Goal: Task Accomplishment & Management: Manage account settings

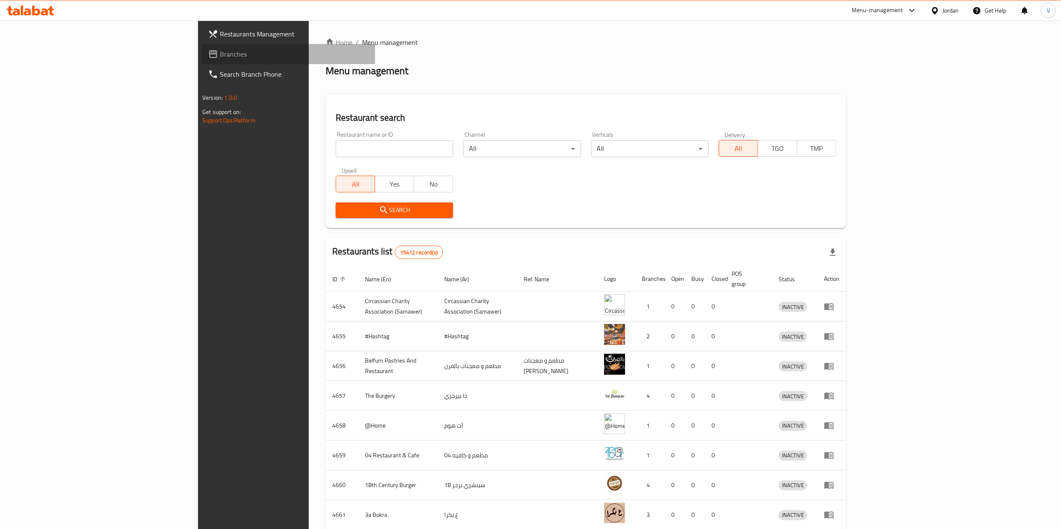
click at [201, 60] on link "Branches" at bounding box center [288, 54] width 174 height 20
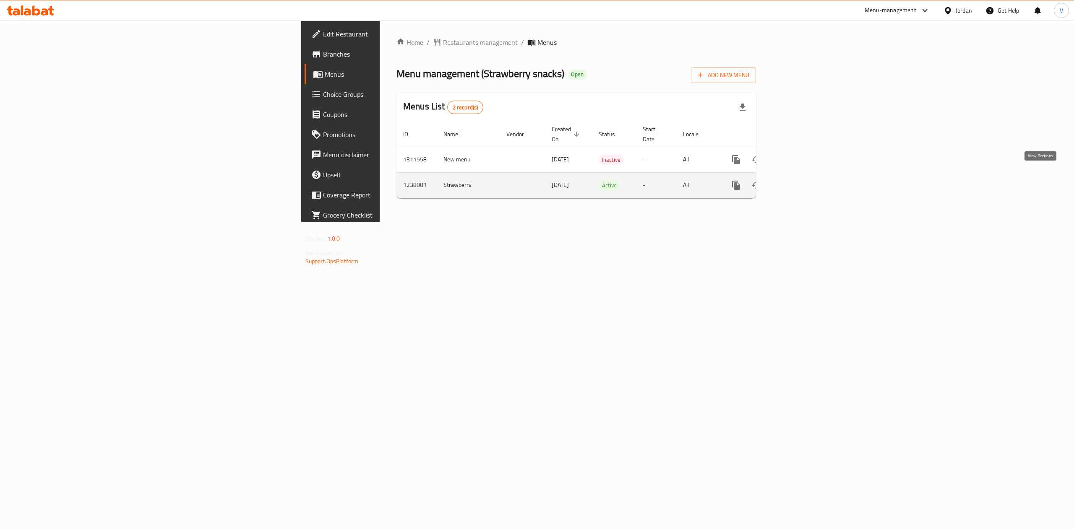
click at [807, 175] on link "enhanced table" at bounding box center [797, 185] width 20 height 20
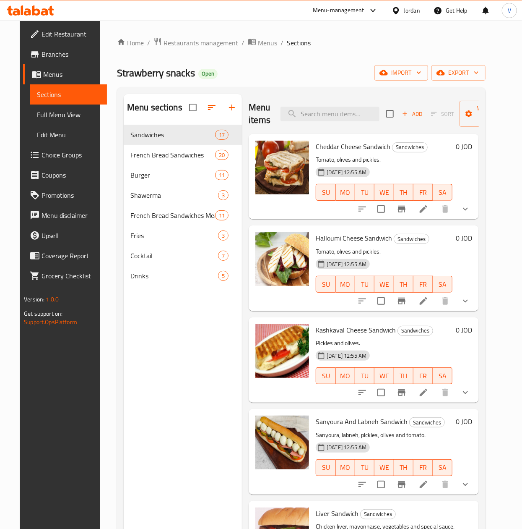
click at [258, 39] on span "Menus" at bounding box center [267, 43] width 19 height 10
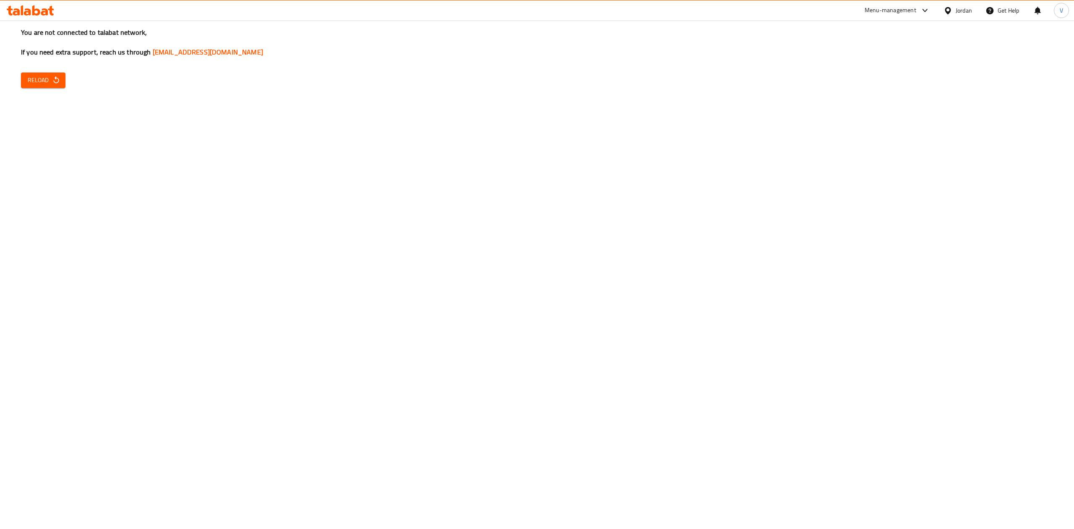
click at [73, 79] on div "You are not connected to talabat network, If you need extra support, reach us t…" at bounding box center [537, 264] width 1074 height 529
click at [52, 85] on span "Reload" at bounding box center [43, 80] width 31 height 10
click at [49, 80] on span "Reload" at bounding box center [43, 80] width 31 height 10
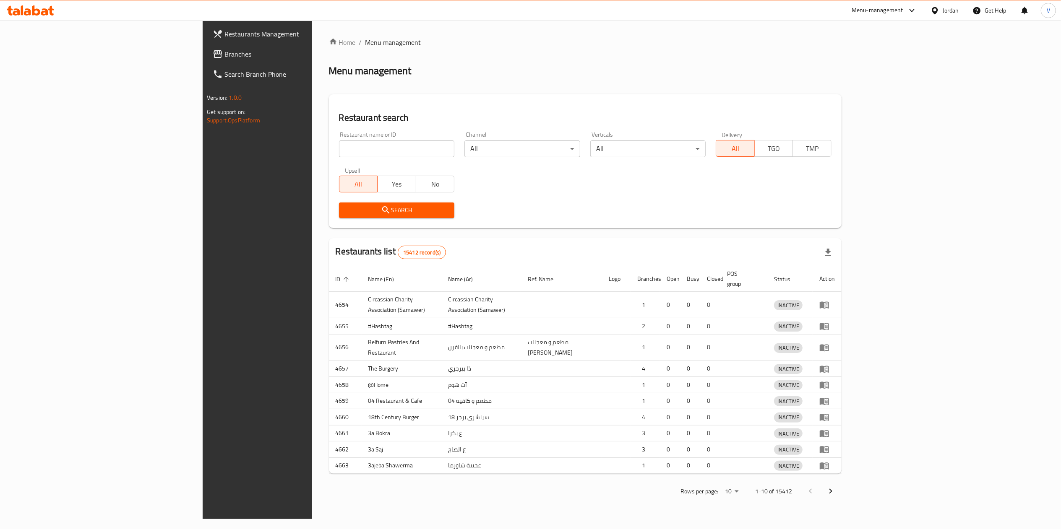
click at [31, 50] on div at bounding box center [530, 264] width 1061 height 529
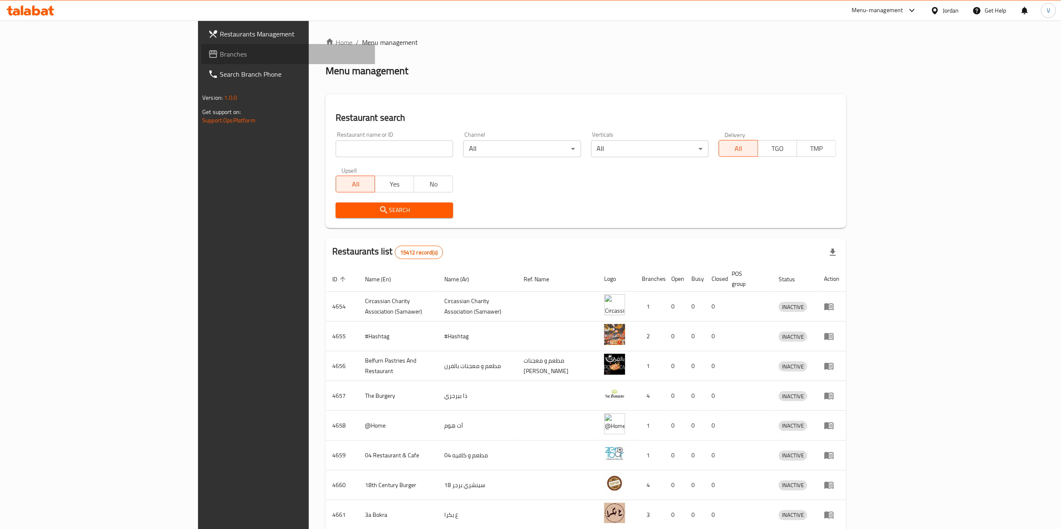
click at [220, 50] on span "Branches" at bounding box center [294, 54] width 149 height 10
click at [220, 55] on span "Branches" at bounding box center [294, 54] width 149 height 10
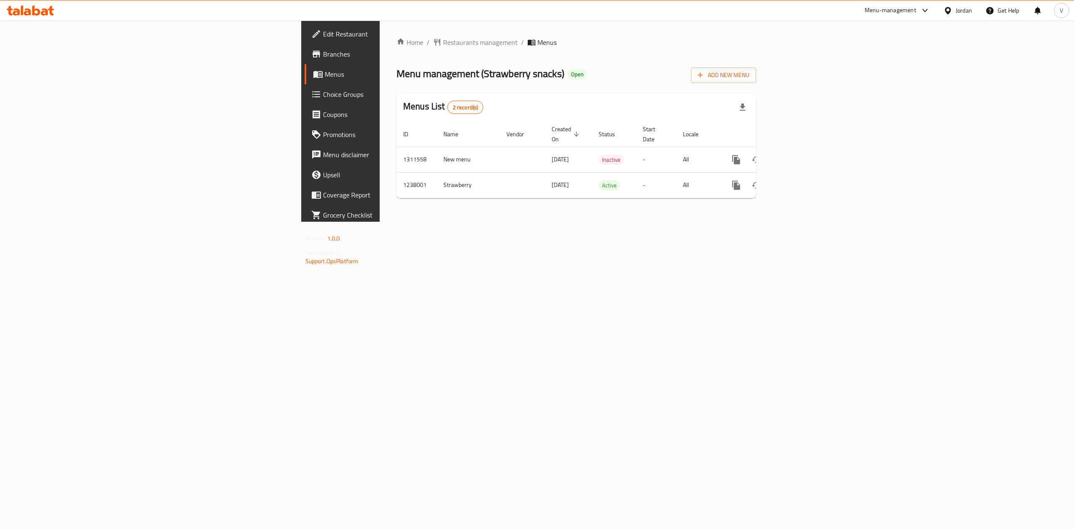
click at [800, 156] on icon "enhanced table" at bounding box center [797, 160] width 8 height 8
click at [807, 177] on link "enhanced table" at bounding box center [797, 185] width 20 height 20
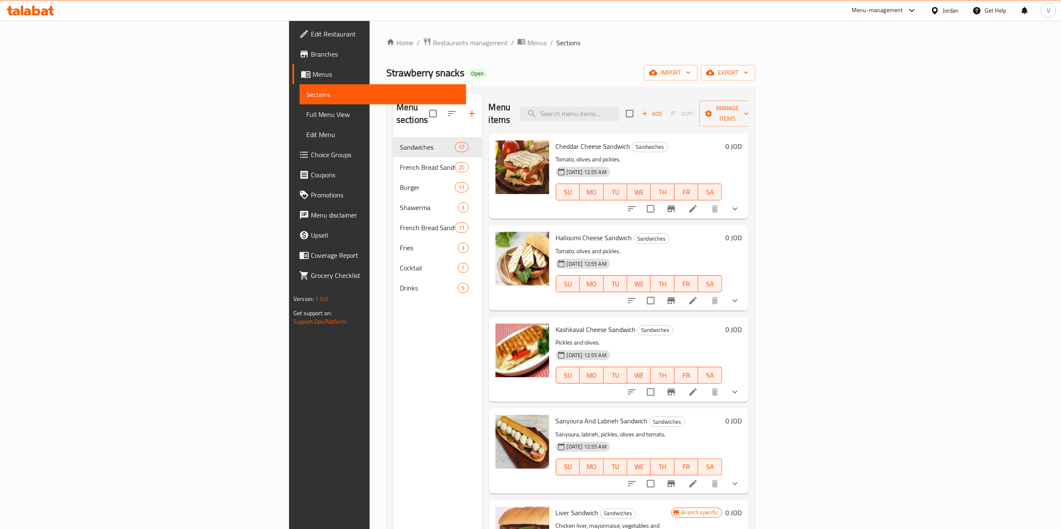
click at [667, 115] on div "Menu items Add Sort Manage items" at bounding box center [619, 114] width 260 height 40
click at [680, 99] on div "Menu items Add Sort Manage items" at bounding box center [619, 114] width 260 height 40
click at [619, 114] on input "search" at bounding box center [569, 114] width 99 height 15
type input "ن"
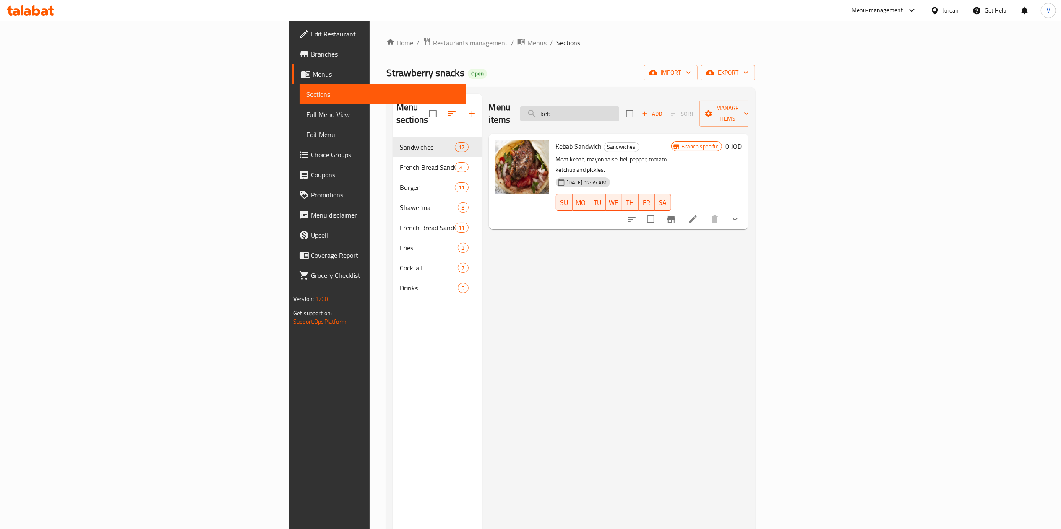
click at [619, 112] on input "keb" at bounding box center [569, 114] width 99 height 15
paste input "Hotdog"
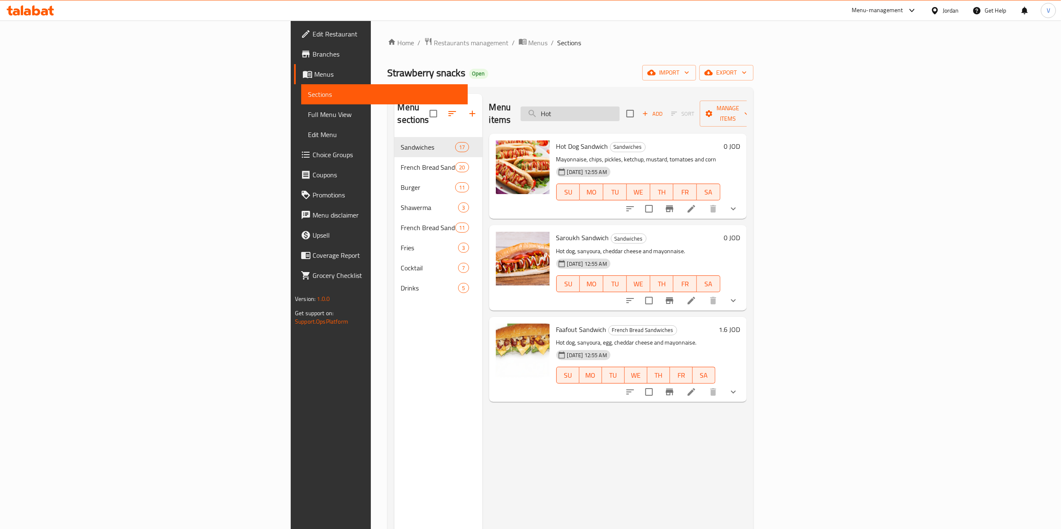
click at [620, 107] on input "Hot" at bounding box center [570, 114] width 99 height 15
paste input "Turkey"
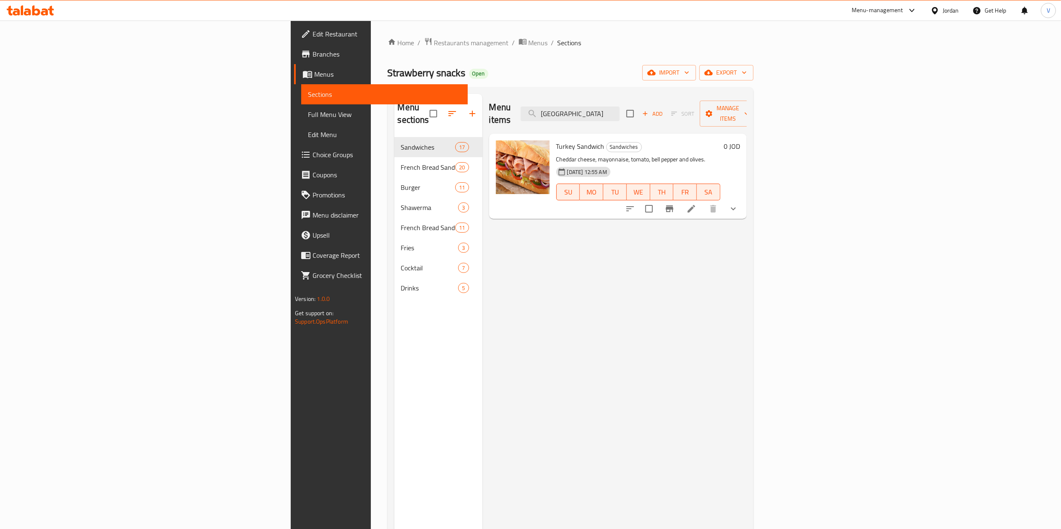
click at [672, 119] on div "Menu items Turkey Add Sort Manage items" at bounding box center [618, 114] width 258 height 40
click at [620, 108] on input "Turkey" at bounding box center [570, 114] width 99 height 15
paste input "Potato and cheese"
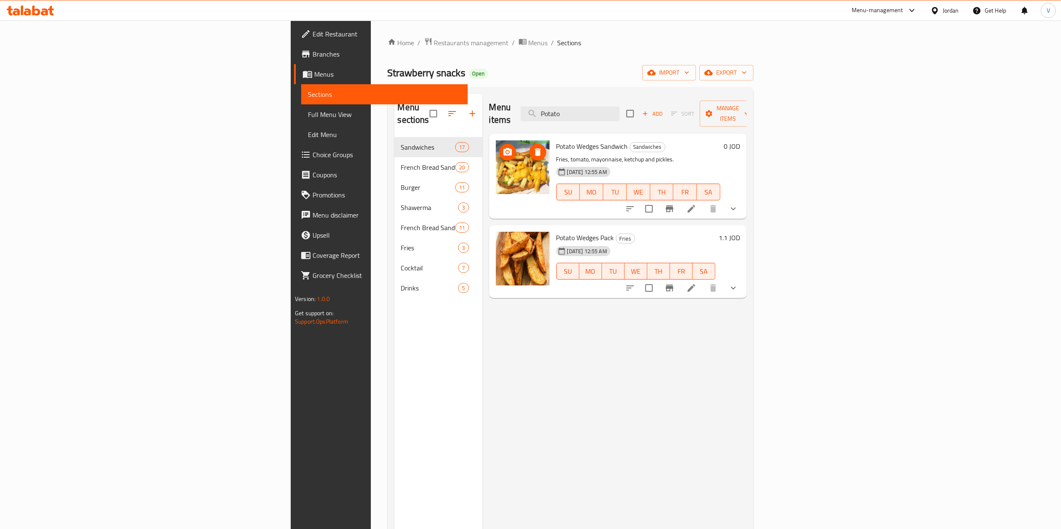
type input "Potato"
drag, startPoint x: 680, startPoint y: 110, endPoint x: 554, endPoint y: 112, distance: 125.9
click at [571, 106] on div "Menu items Potato Add Sort Manage items" at bounding box center [618, 114] width 258 height 40
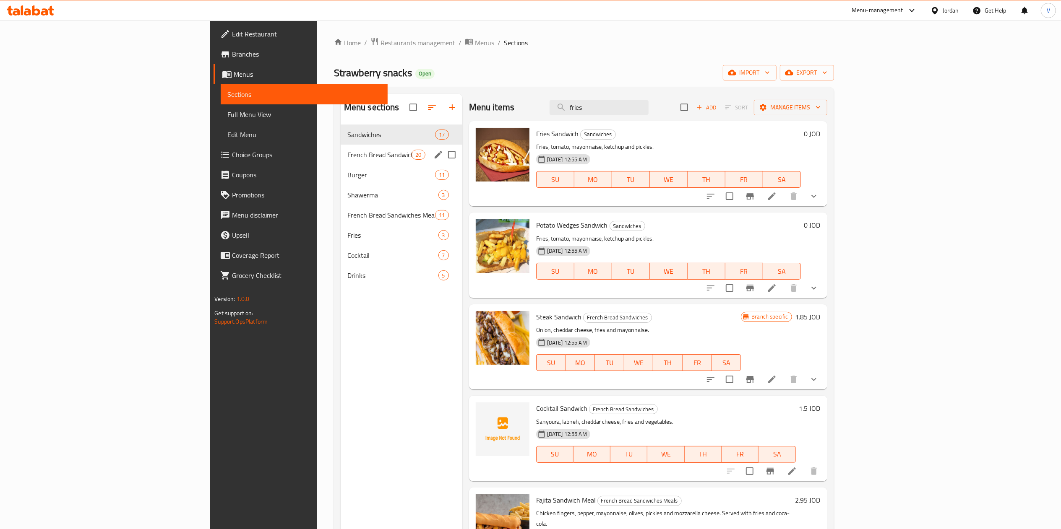
click at [347, 152] on span "French Bread Sandwiches" at bounding box center [379, 155] width 65 height 10
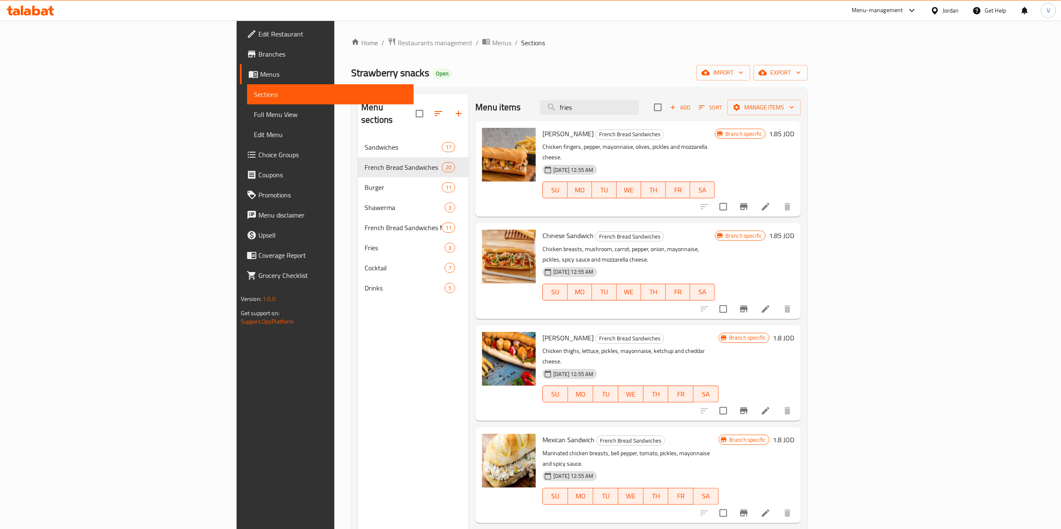
click at [650, 96] on div "Menu items fries Add Sort Manage items" at bounding box center [638, 107] width 326 height 27
click at [639, 105] on input "fries" at bounding box center [589, 107] width 99 height 15
paste input "Fajita"
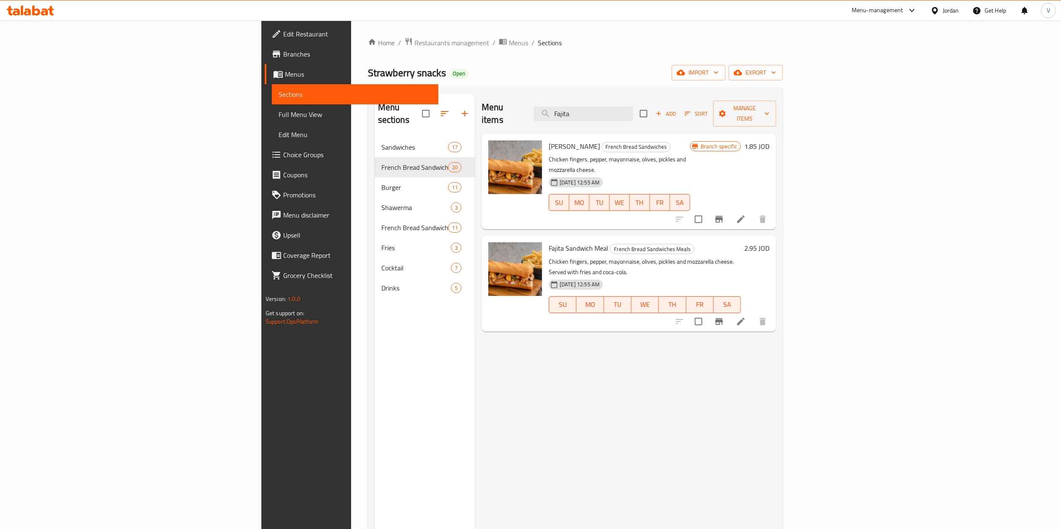
drag, startPoint x: 672, startPoint y: 114, endPoint x: 589, endPoint y: 110, distance: 83.2
click at [589, 110] on div "Menu items Fajita Add Sort Manage items" at bounding box center [629, 114] width 295 height 40
paste input "Zinger"
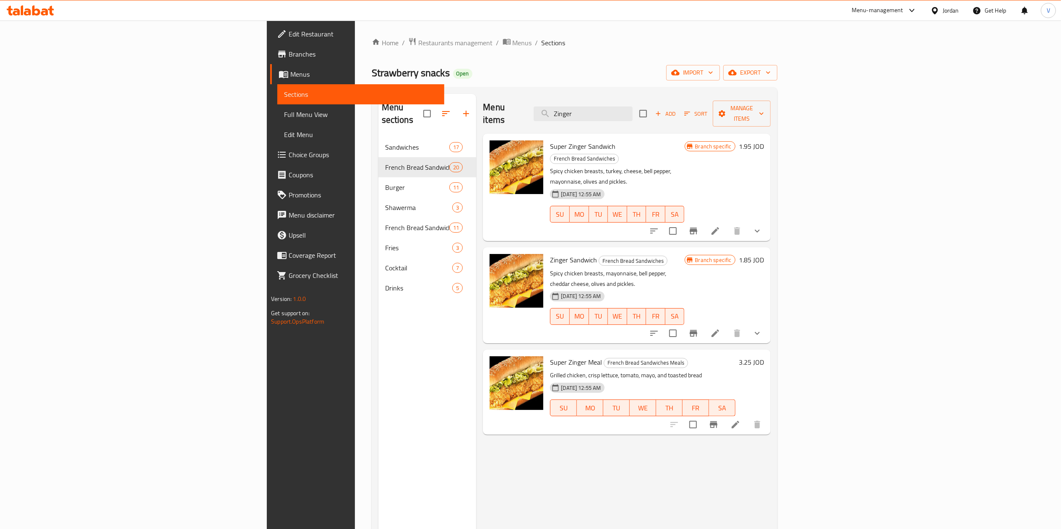
drag, startPoint x: 678, startPoint y: 108, endPoint x: 571, endPoint y: 119, distance: 107.1
click at [571, 119] on div "Menu items Zinger Add Sort Manage items" at bounding box center [626, 114] width 287 height 40
paste input "Tend"
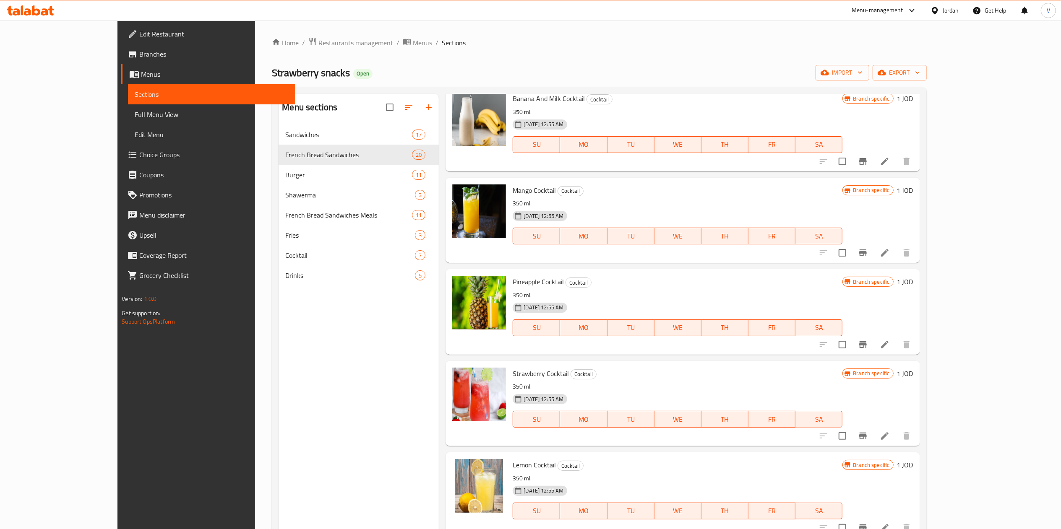
scroll to position [4531, 0]
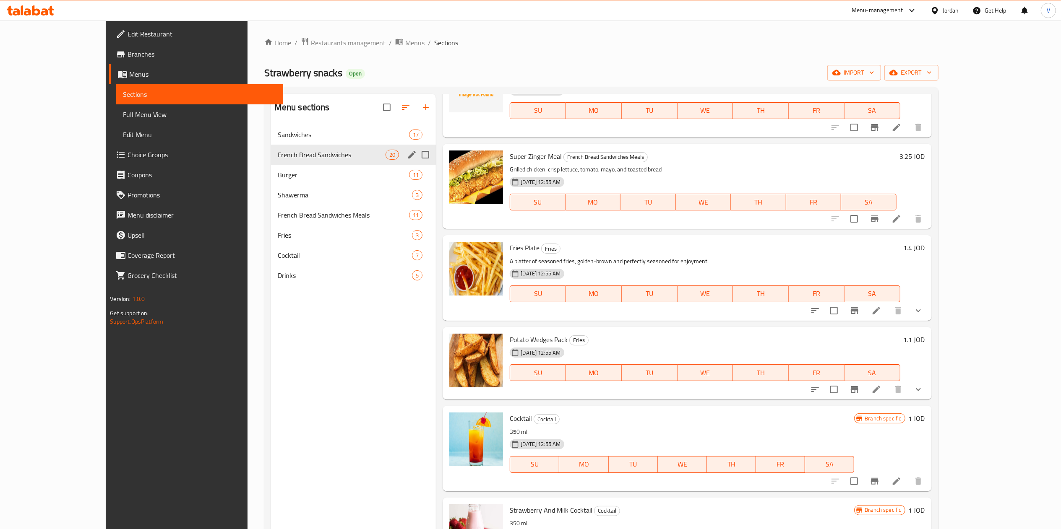
click at [288, 180] on span "Burger" at bounding box center [343, 175] width 131 height 10
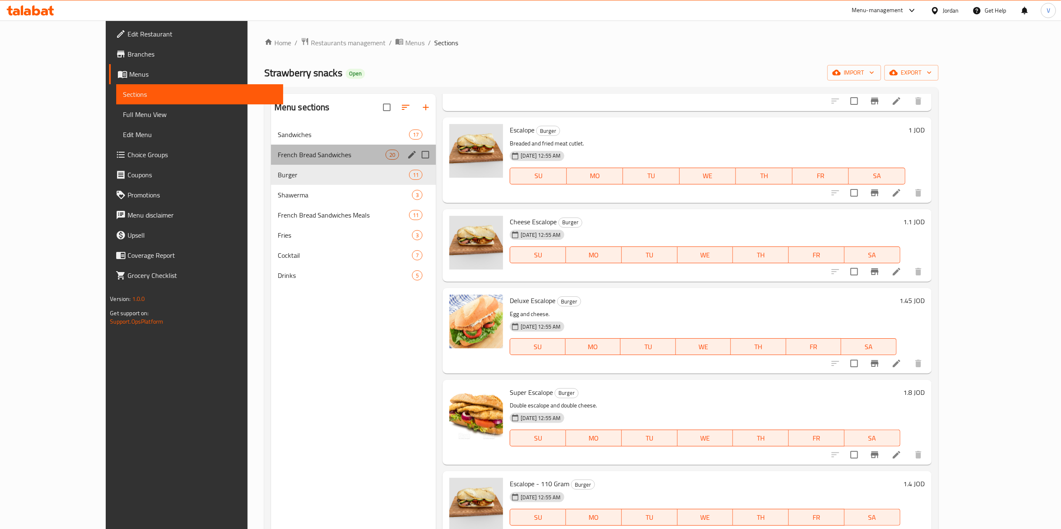
click at [302, 159] on span "French Bread Sandwiches" at bounding box center [332, 155] width 108 height 10
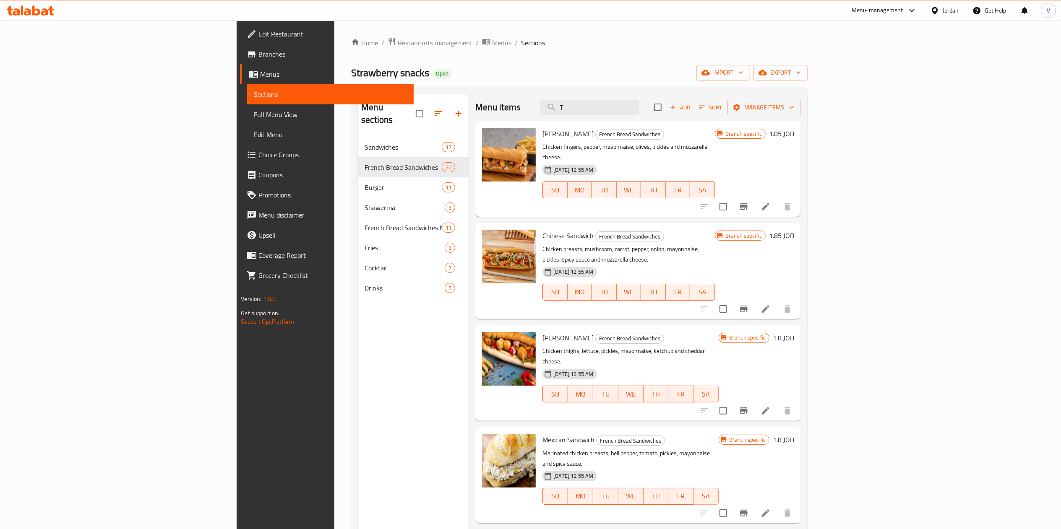
drag, startPoint x: 648, startPoint y: 113, endPoint x: 524, endPoint y: 113, distance: 123.3
click at [524, 113] on div "Menu items T Add Sort Manage items" at bounding box center [638, 107] width 326 height 27
type input "ؤ"
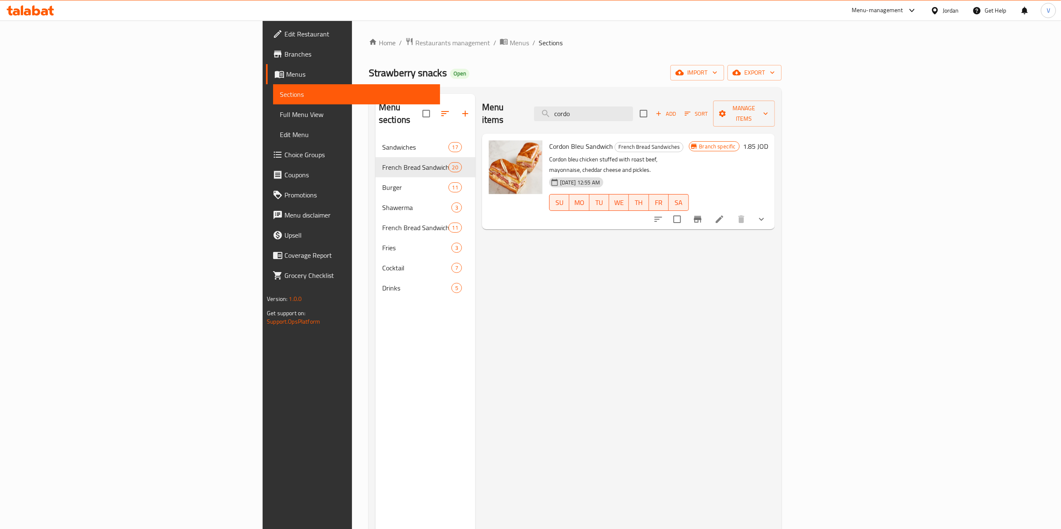
drag, startPoint x: 682, startPoint y: 108, endPoint x: 545, endPoint y: 113, distance: 136.9
click at [545, 113] on div "Menu items cordo Add Sort Manage items" at bounding box center [628, 114] width 293 height 40
paste input "Chinese"
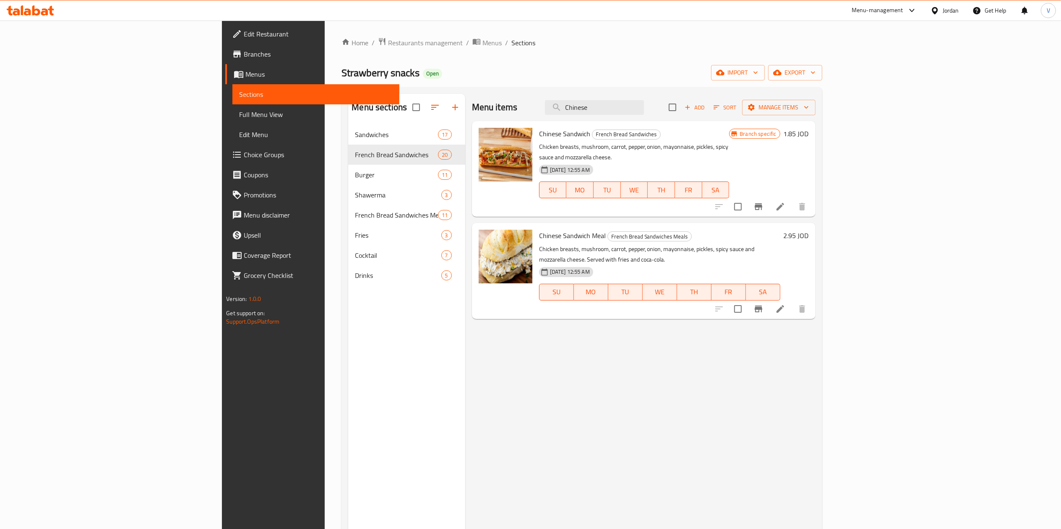
drag, startPoint x: 602, startPoint y: 104, endPoint x: 589, endPoint y: 104, distance: 12.2
click at [589, 104] on div "Menu items Chinese Add Sort Manage items" at bounding box center [644, 107] width 344 height 27
paste input "Mexican"
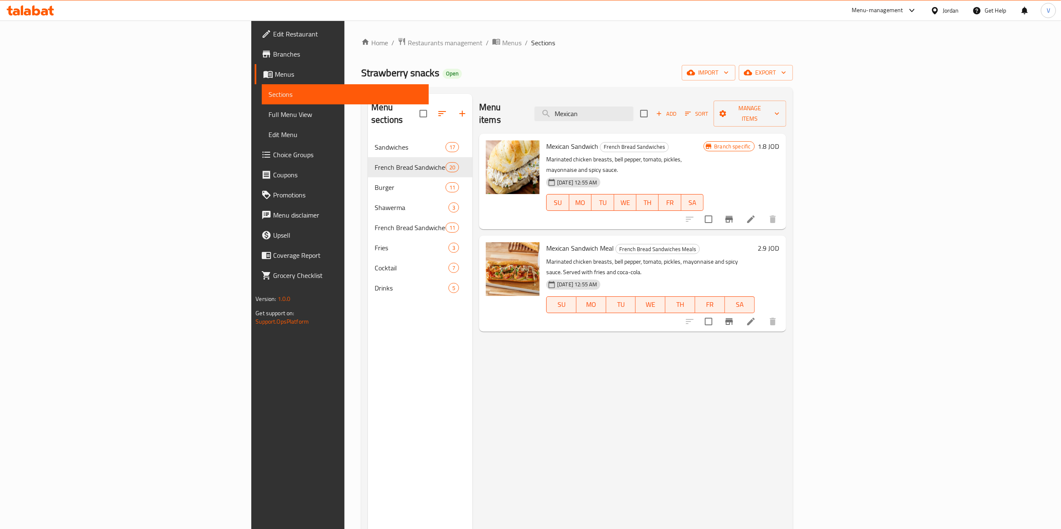
drag, startPoint x: 686, startPoint y: 110, endPoint x: 576, endPoint y: 110, distance: 110.8
click at [576, 110] on div "Menu items Mexican Add Sort Manage items" at bounding box center [632, 114] width 307 height 40
paste input "Chicken with mushrooms"
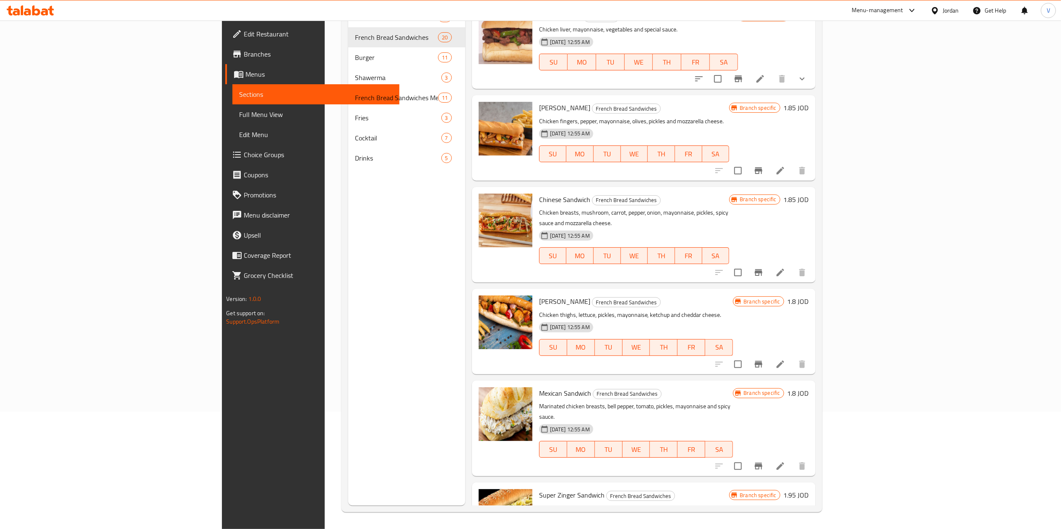
scroll to position [34, 0]
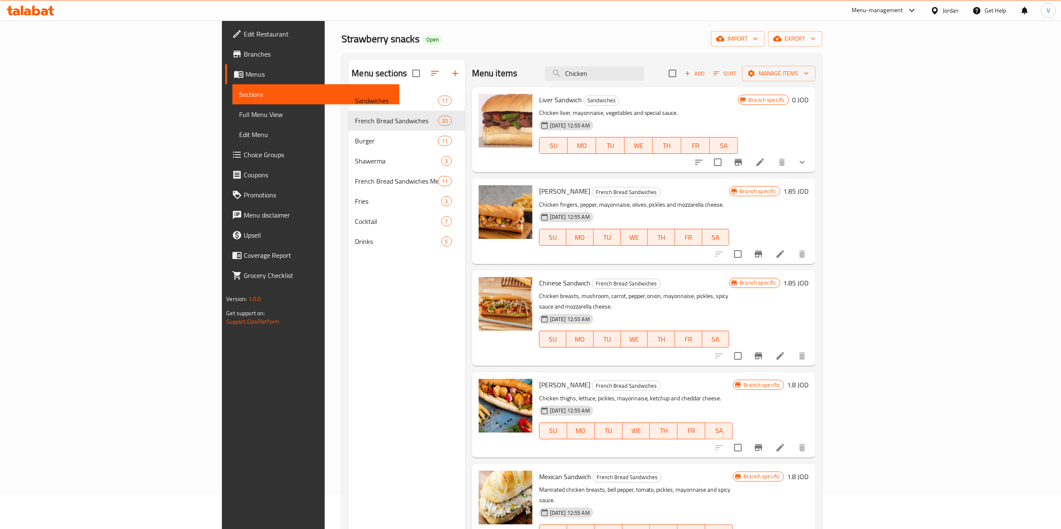
drag, startPoint x: 678, startPoint y: 75, endPoint x: 589, endPoint y: 72, distance: 88.6
click at [589, 72] on div "Menu items Chicken Add Sort Manage items" at bounding box center [644, 73] width 344 height 27
paste input "reamy c"
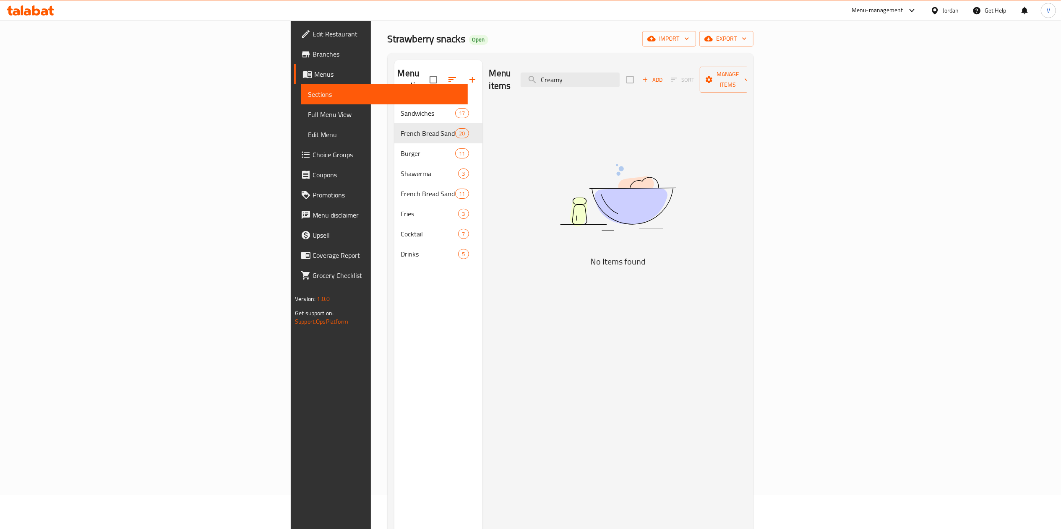
drag, startPoint x: 683, startPoint y: 74, endPoint x: 592, endPoint y: 83, distance: 91.9
click at [592, 83] on div "Menu items Creamy Add Sort Manage items" at bounding box center [618, 80] width 258 height 40
paste input "Steak"
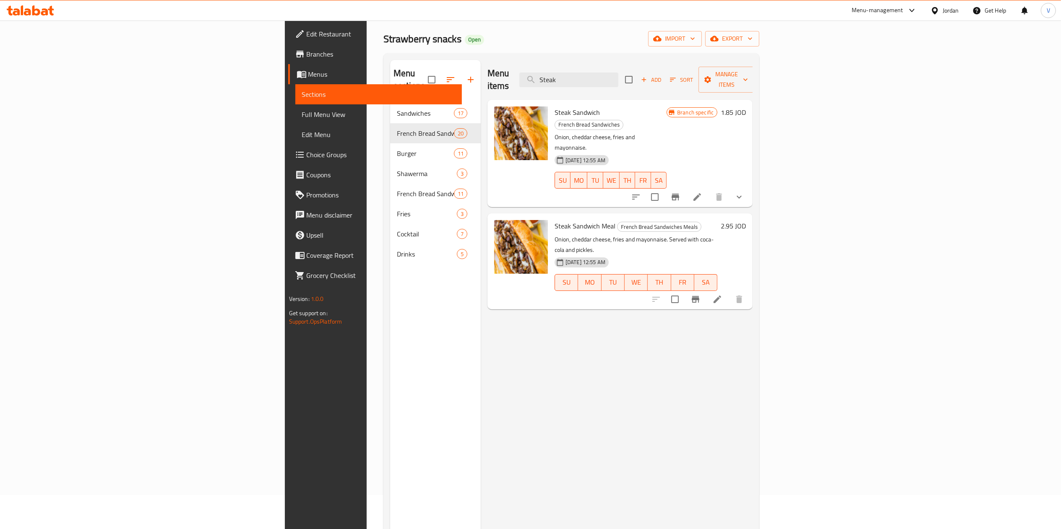
drag, startPoint x: 693, startPoint y: 68, endPoint x: 581, endPoint y: 70, distance: 111.6
click at [581, 70] on div "Menu items Steak Add Sort Manage items" at bounding box center [620, 80] width 265 height 40
paste input "Top"
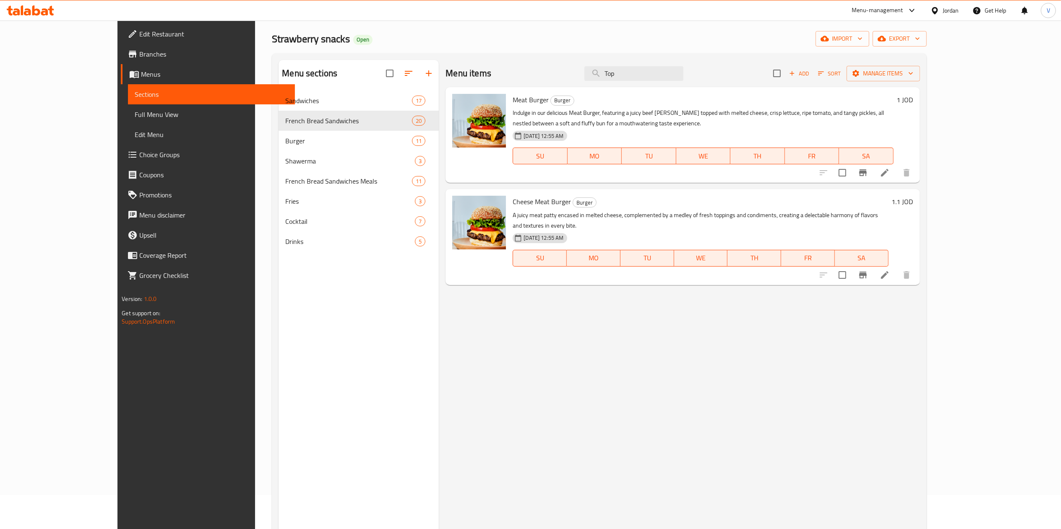
drag, startPoint x: 665, startPoint y: 74, endPoint x: 571, endPoint y: 78, distance: 94.1
click at [571, 78] on div "Menu items Top Add Sort Manage items" at bounding box center [683, 73] width 474 height 27
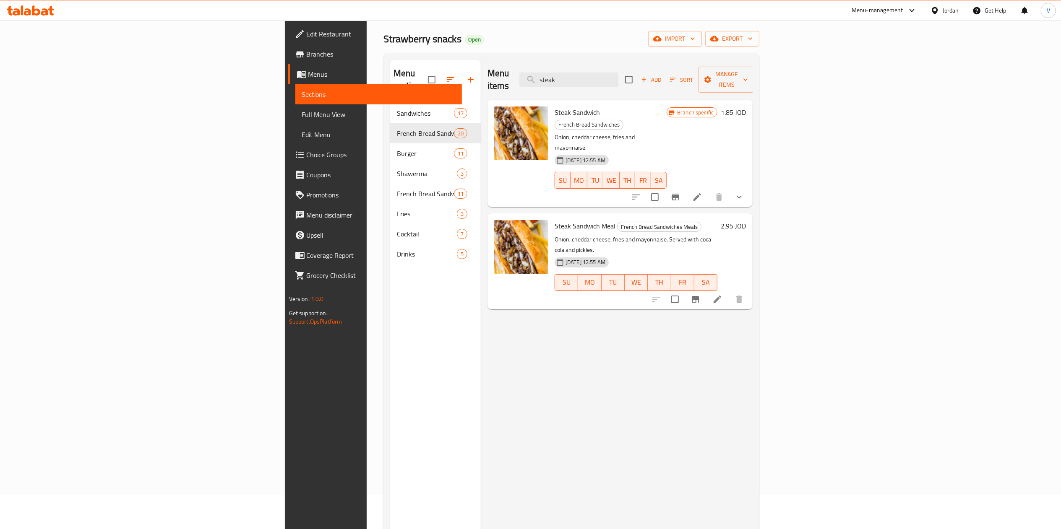
drag, startPoint x: 681, startPoint y: 65, endPoint x: 566, endPoint y: 81, distance: 116.9
click at [566, 81] on div "Menu items steak Add Sort Manage items" at bounding box center [620, 80] width 265 height 40
drag, startPoint x: 670, startPoint y: 72, endPoint x: 556, endPoint y: 83, distance: 114.6
click at [556, 83] on div "Menu items steak Add Sort Manage items" at bounding box center [620, 80] width 265 height 40
paste input "Pizza"
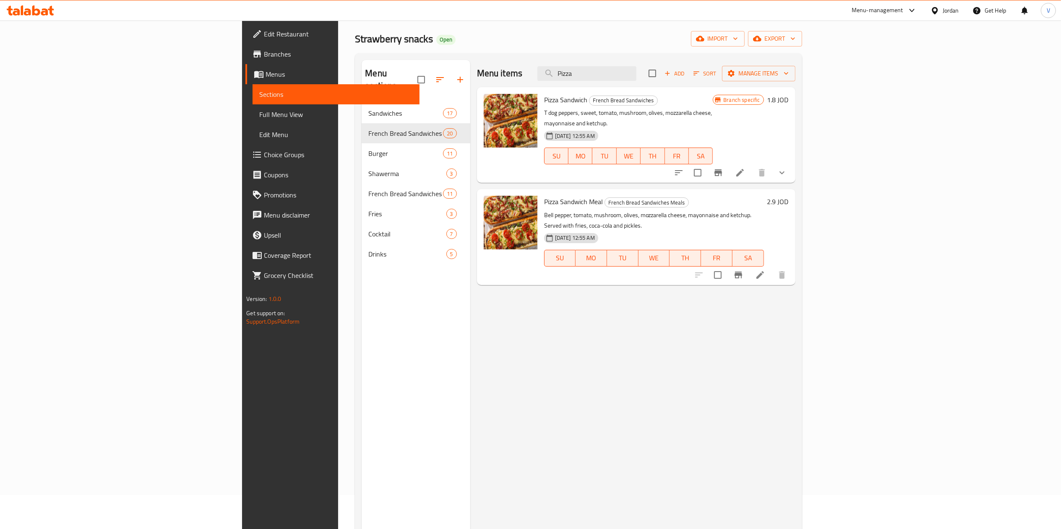
drag, startPoint x: 672, startPoint y: 70, endPoint x: 576, endPoint y: 75, distance: 95.8
click at [576, 75] on div "Menu items Pizza Add Sort Manage items" at bounding box center [636, 73] width 318 height 27
paste input "Nuggets"
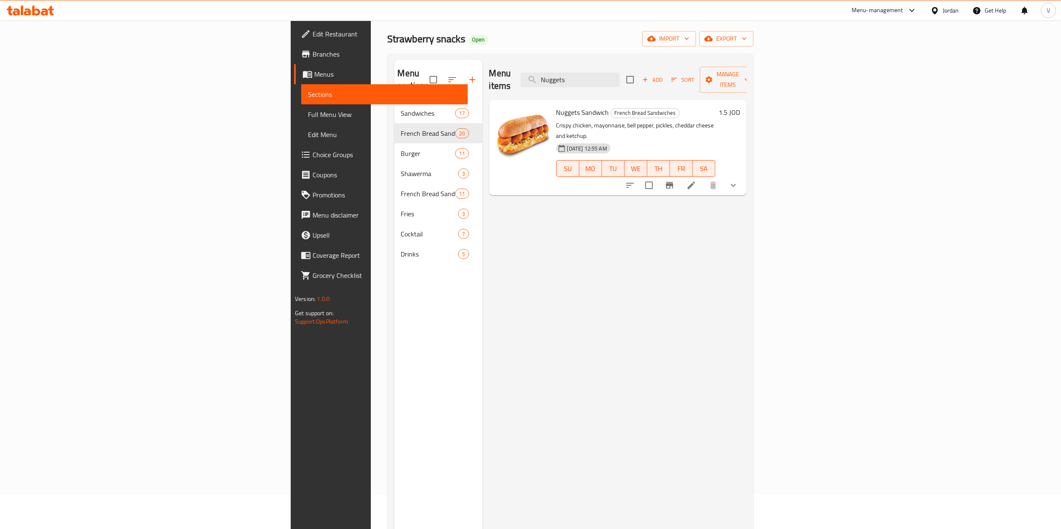
drag, startPoint x: 675, startPoint y: 77, endPoint x: 544, endPoint y: 91, distance: 131.3
click at [544, 91] on div "Menu items Nuggets Add Sort Manage items Nuggets Sandwich French Bread Sandwich…" at bounding box center [614, 324] width 264 height 529
paste input "Omelette"
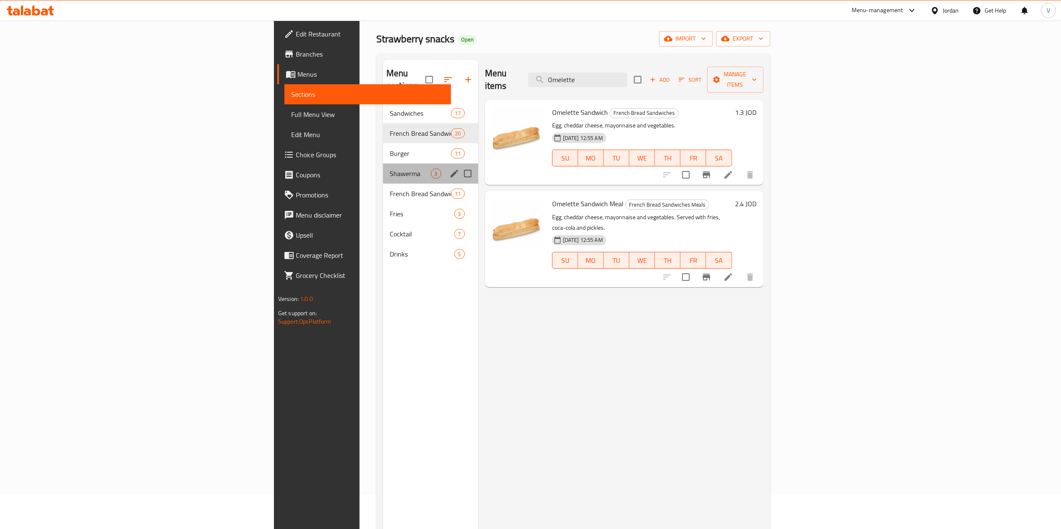
click at [383, 164] on div "Shawerma 3" at bounding box center [430, 174] width 95 height 20
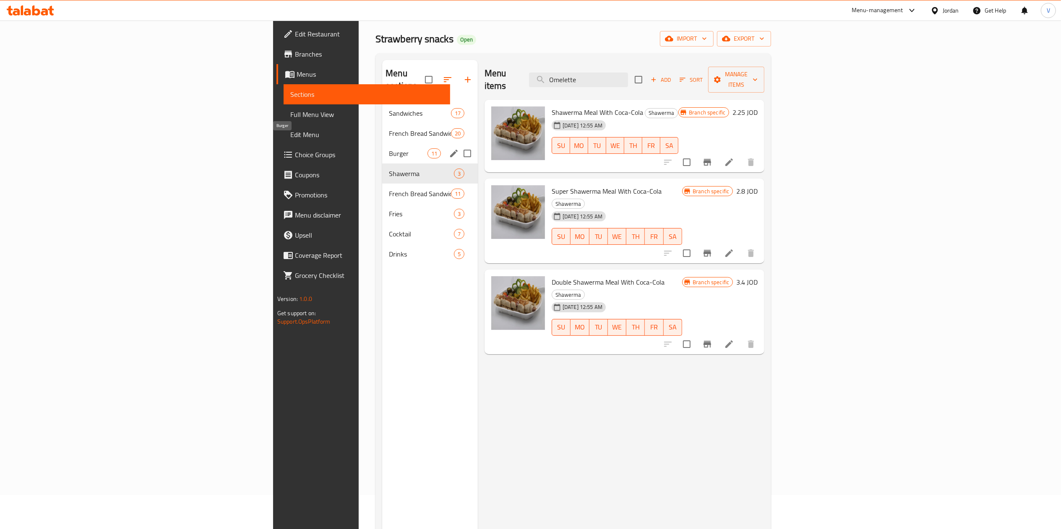
click at [389, 149] on span "Burger" at bounding box center [408, 154] width 38 height 10
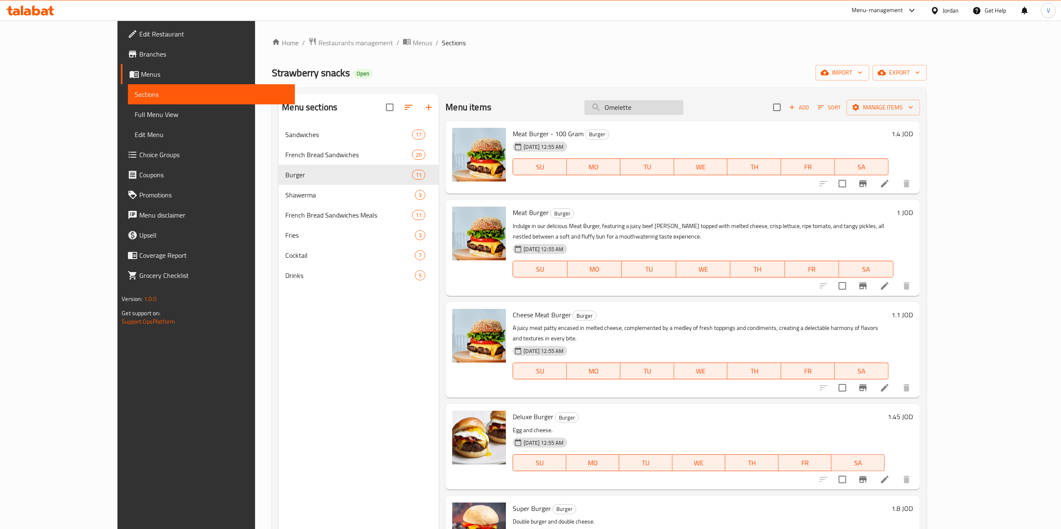
click at [665, 102] on input "Omelette" at bounding box center [633, 107] width 99 height 15
paste input "70g Beef Burger"
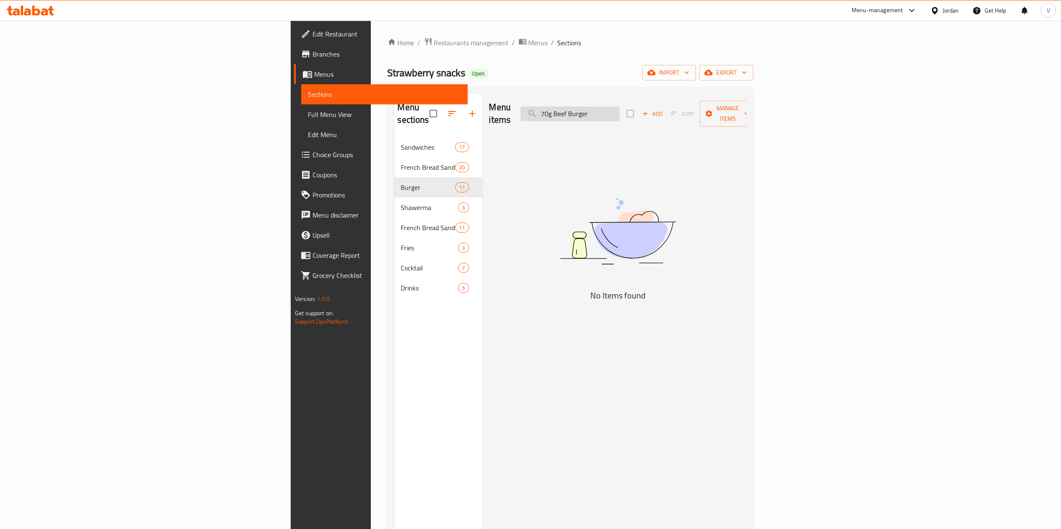
type input "70g Beef Burger"
drag, startPoint x: 561, startPoint y: 112, endPoint x: 485, endPoint y: 141, distance: 81.1
click at [489, 117] on div "Menu items 70g Beef Burger Add Sort Manage items" at bounding box center [618, 114] width 258 height 40
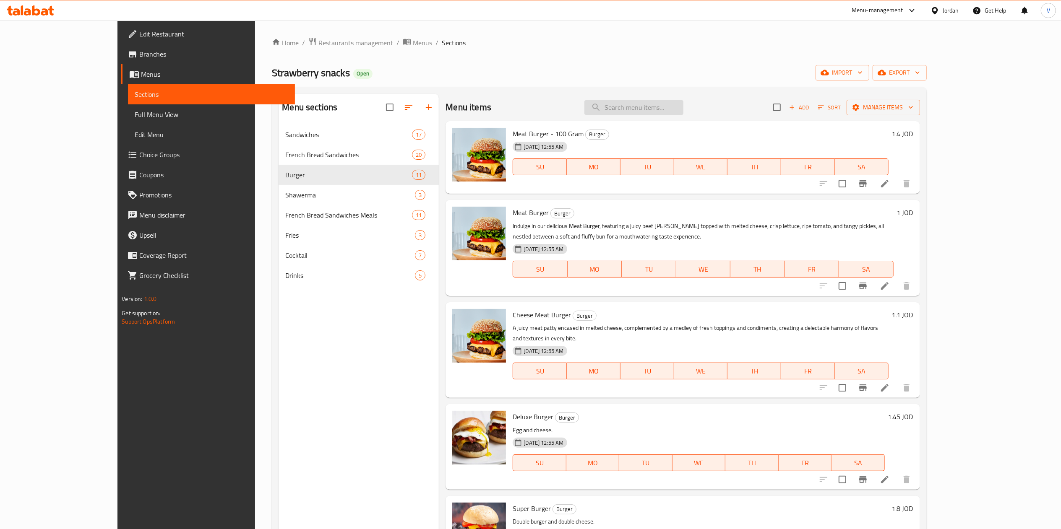
click at [633, 109] on input "search" at bounding box center [633, 107] width 99 height 15
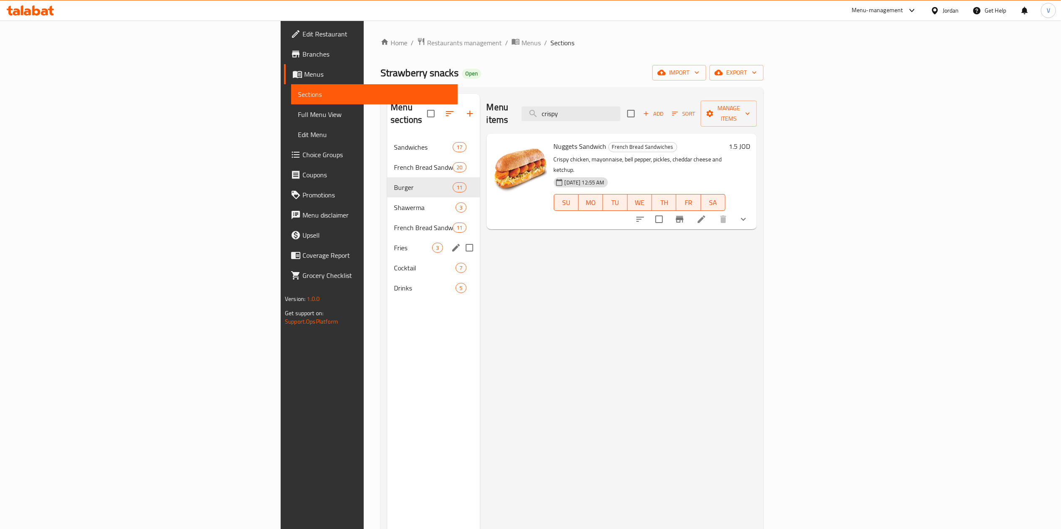
click at [387, 238] on div "Fries 3" at bounding box center [433, 248] width 92 height 20
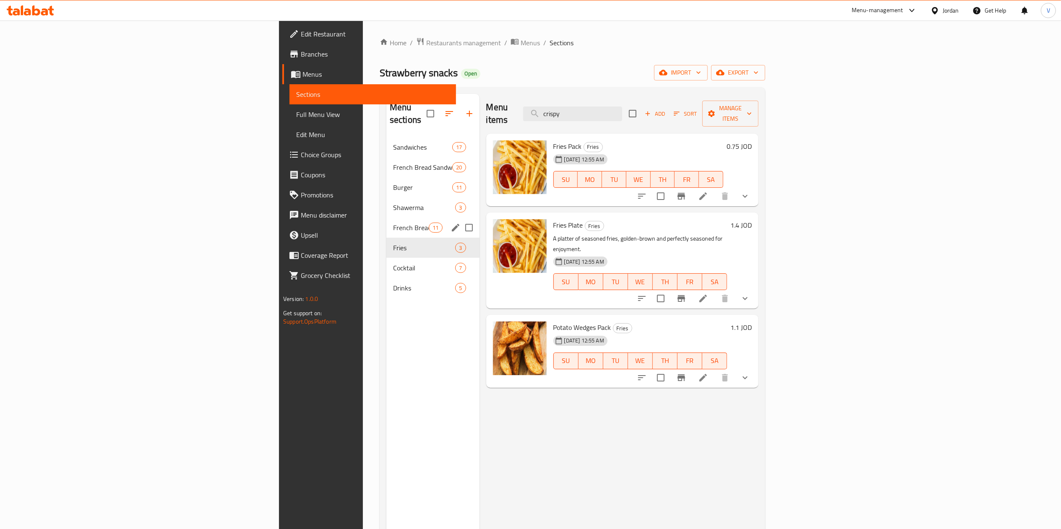
click at [393, 223] on span "French Bread Sandwiches Meals" at bounding box center [411, 228] width 36 height 10
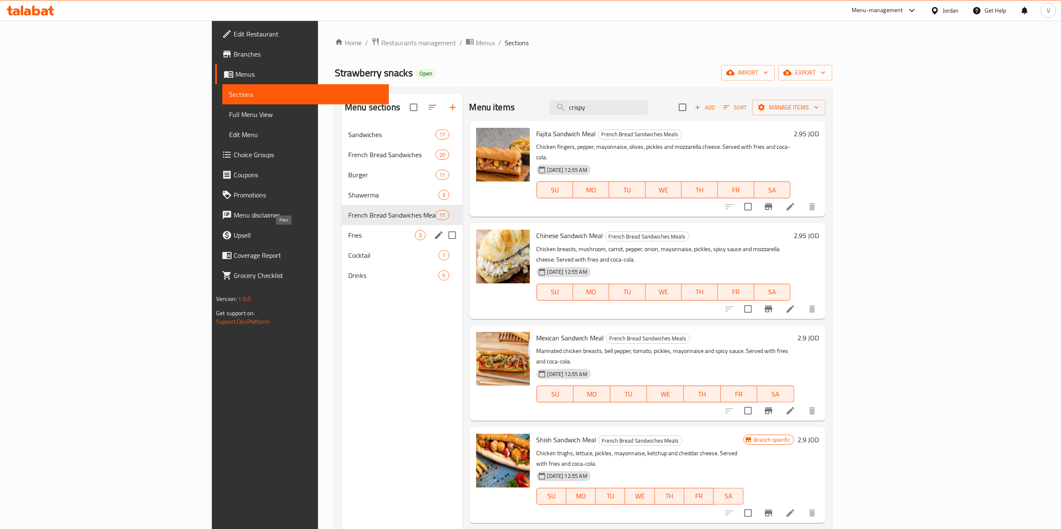
click at [348, 236] on span "Fries" at bounding box center [381, 235] width 67 height 10
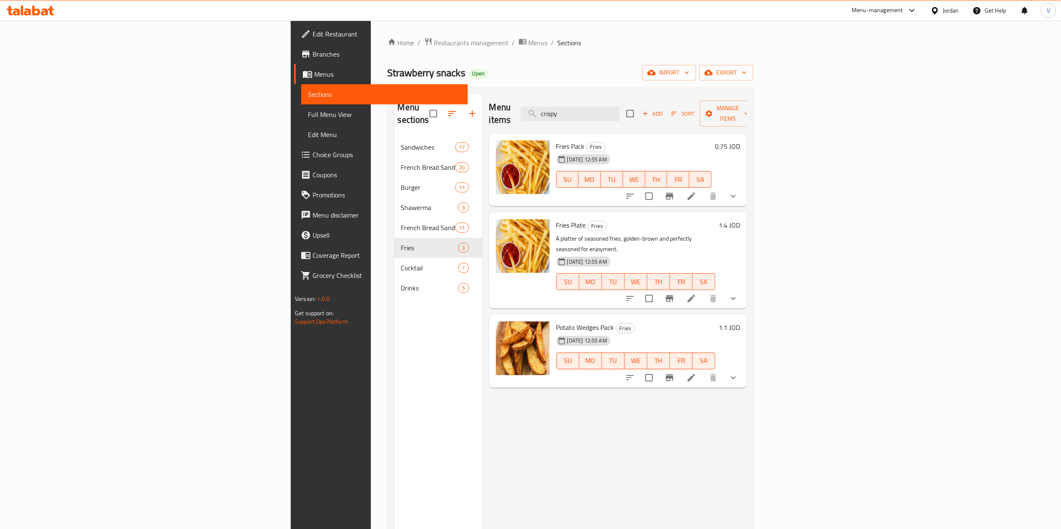
drag, startPoint x: 685, startPoint y: 105, endPoint x: 614, endPoint y: 104, distance: 70.9
click at [615, 104] on div "Menu items crispy Add Sort Manage items" at bounding box center [618, 114] width 258 height 40
type input "a"
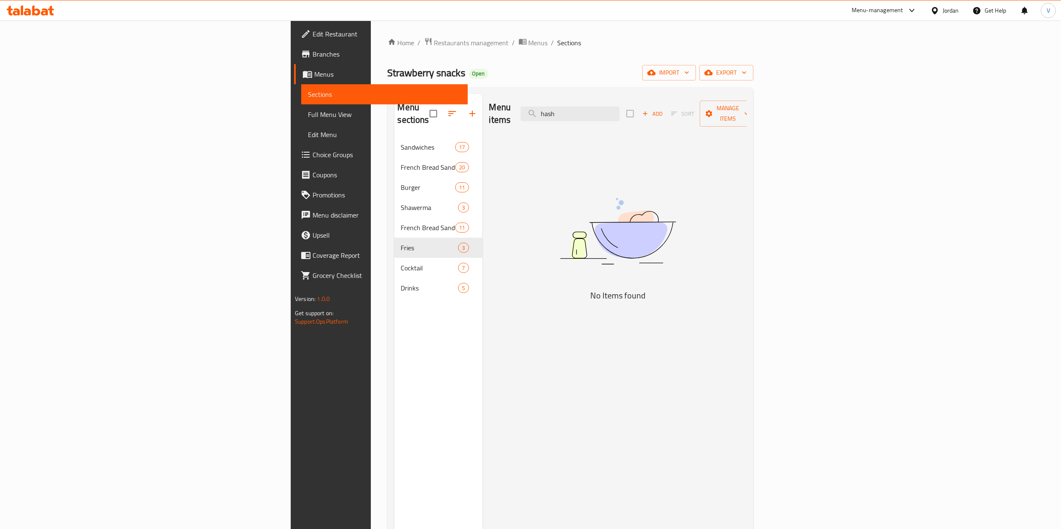
type input "hash"
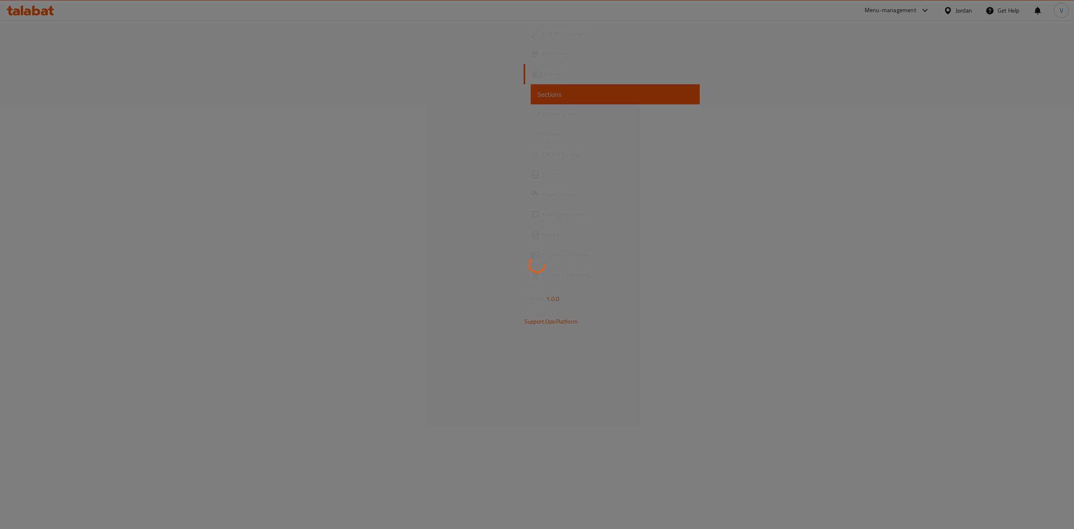
click at [368, 85] on div at bounding box center [537, 264] width 1074 height 529
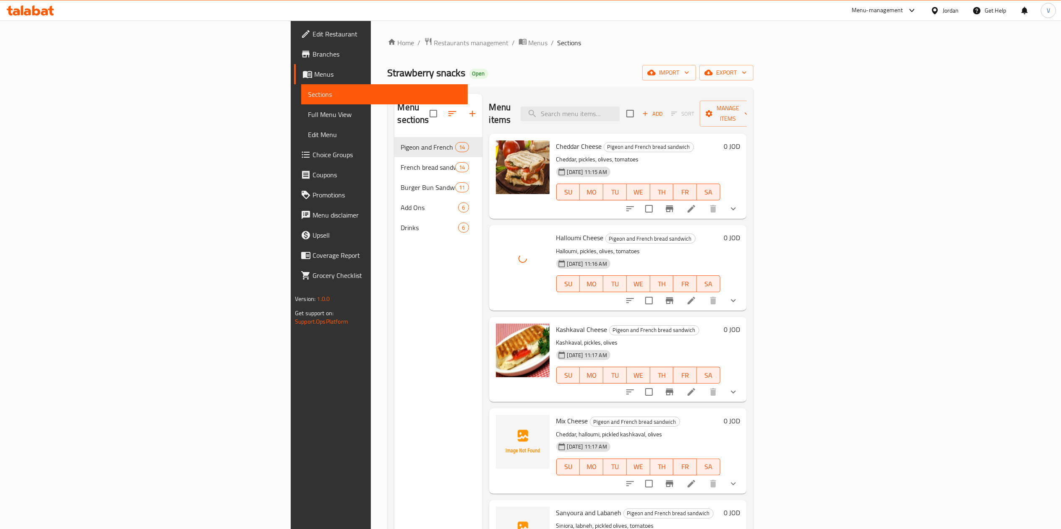
scroll to position [84, 0]
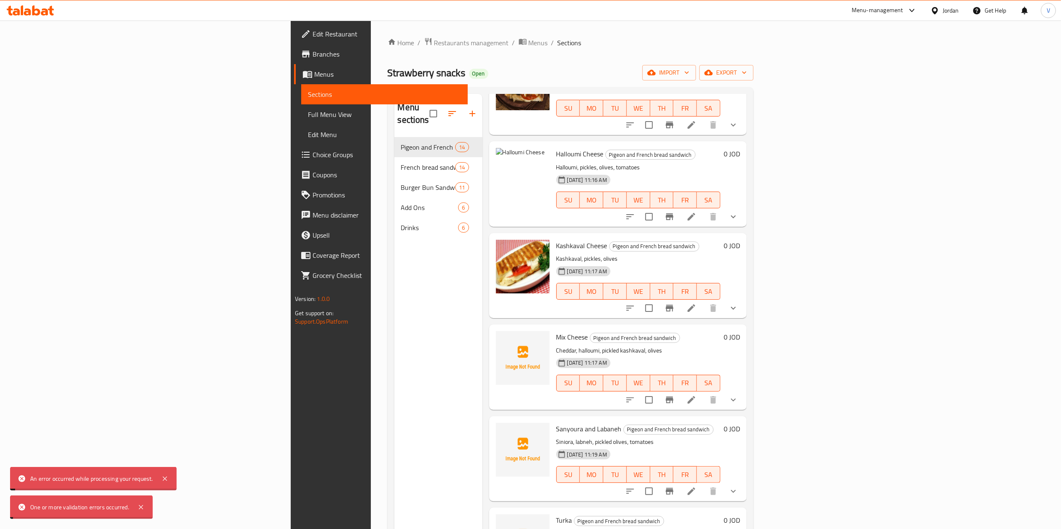
click at [556, 331] on span "Mix Cheese" at bounding box center [572, 337] width 32 height 13
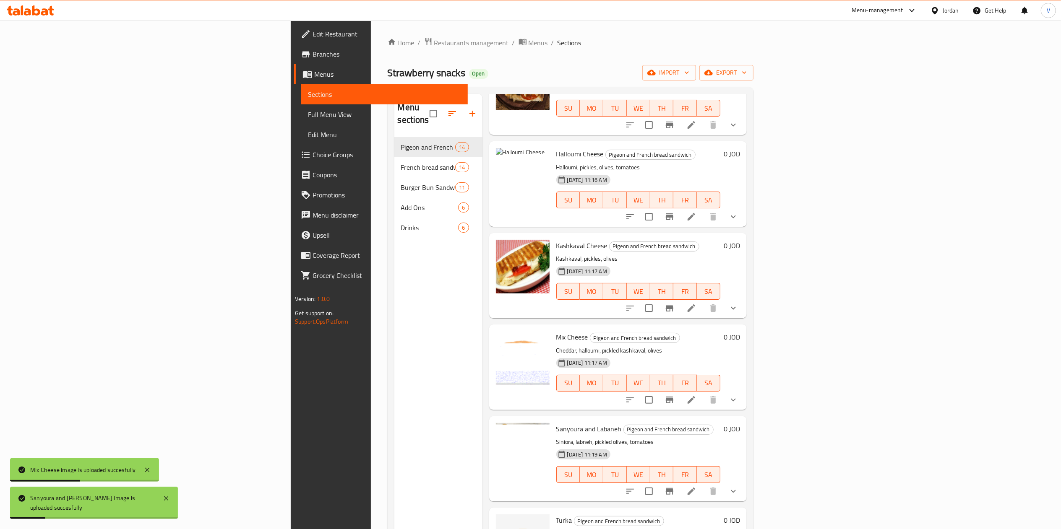
click at [394, 388] on div "Menu sections Pigeon and French bread sandwich 14 French bread sandwich 14 Burg…" at bounding box center [438, 358] width 88 height 529
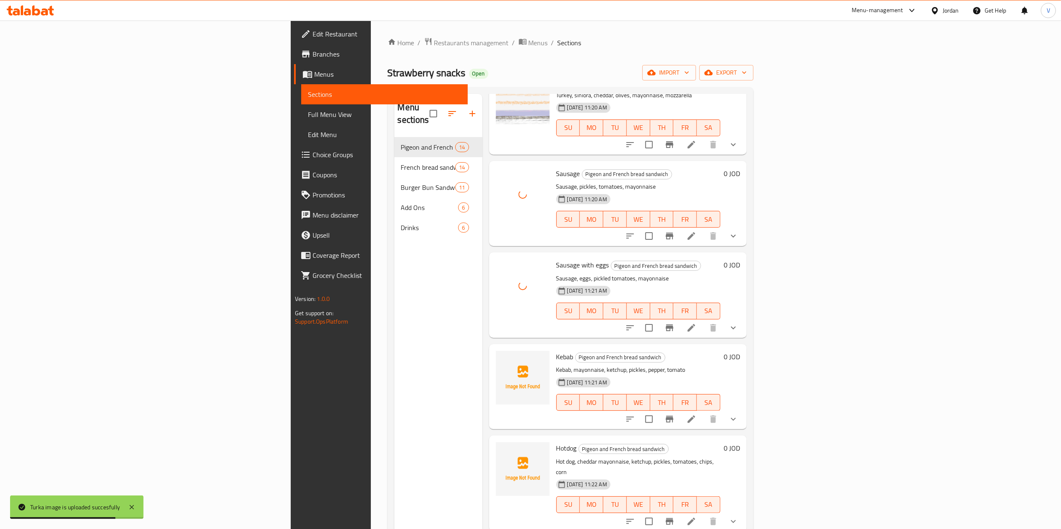
scroll to position [671, 0]
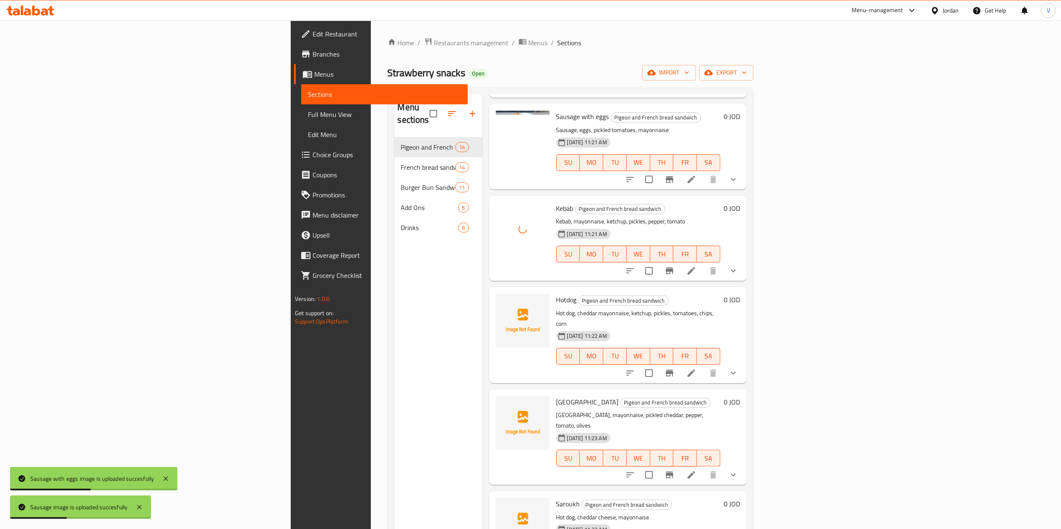
click at [553, 291] on div "Hotdog Pigeon and French bread sandwich Hot dog, cheddar mayonnaise, ketchup, p…" at bounding box center [638, 335] width 171 height 89
drag, startPoint x: 483, startPoint y: 289, endPoint x: 508, endPoint y: 285, distance: 25.6
click at [556, 294] on span "Hotdog" at bounding box center [566, 300] width 21 height 13
click at [579, 296] on span "Pigeon and French bread sandwich" at bounding box center [623, 301] width 89 height 10
click at [556, 294] on span "Hotdog" at bounding box center [566, 300] width 21 height 13
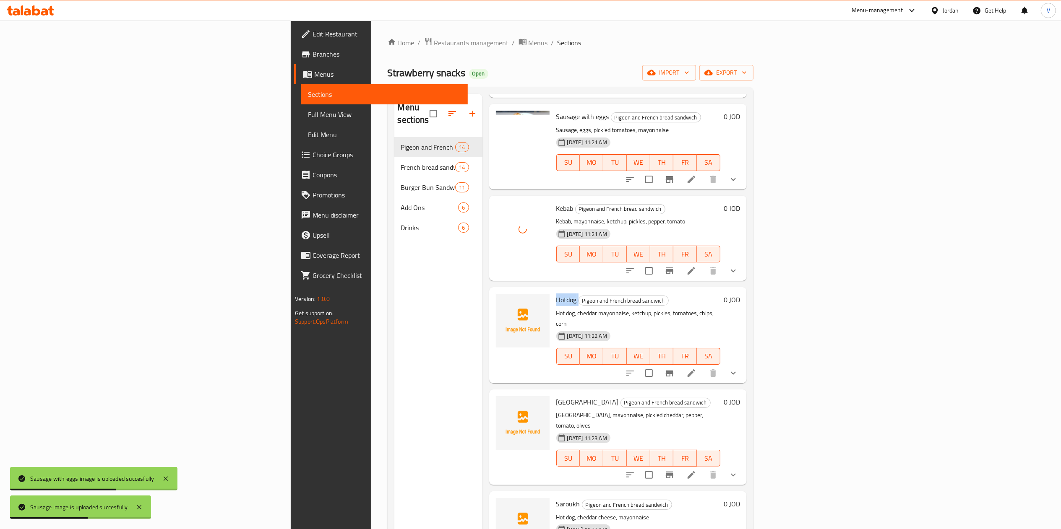
click at [556, 294] on span "Hotdog" at bounding box center [566, 300] width 21 height 13
copy h6 "Hotdog"
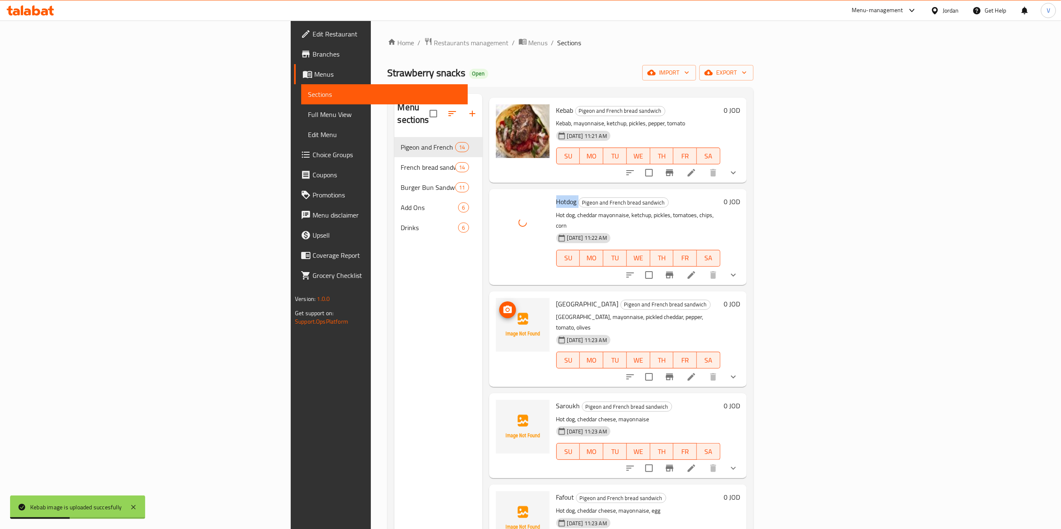
scroll to position [774, 0]
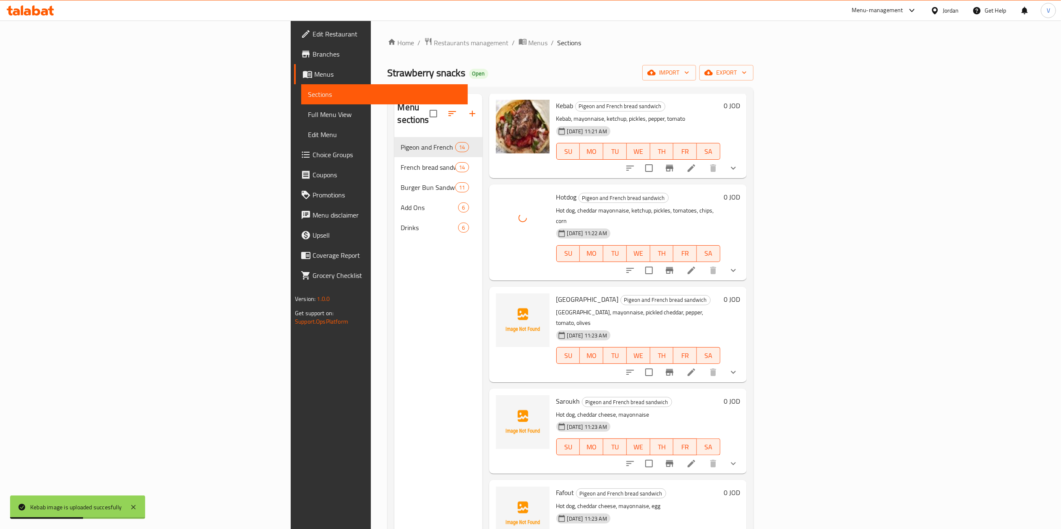
click at [556, 293] on span "Turkey" at bounding box center [587, 299] width 63 height 13
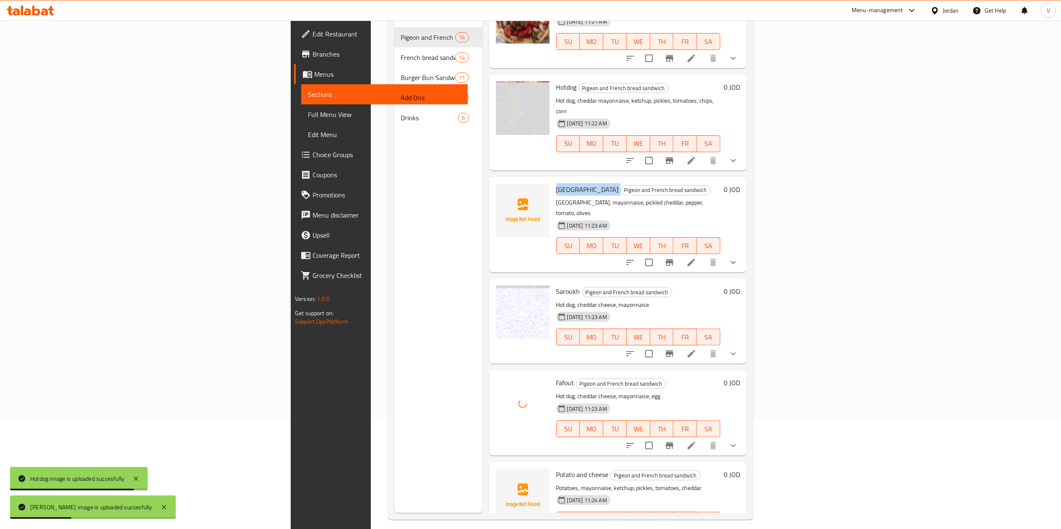
scroll to position [118, 0]
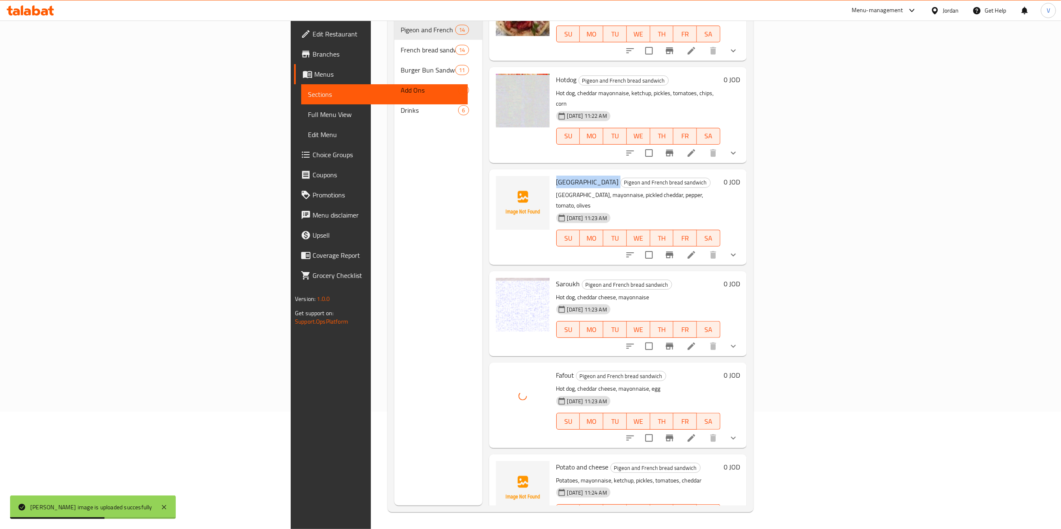
click at [556, 176] on span "Turkey" at bounding box center [587, 182] width 63 height 13
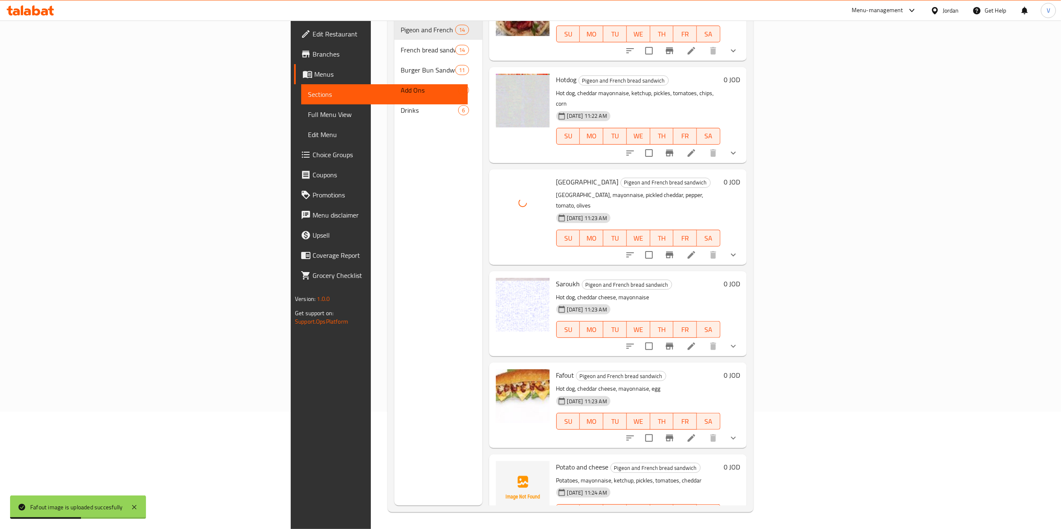
click at [556, 461] on span "Potato and cheese" at bounding box center [582, 467] width 52 height 13
copy h6 "Potato and cheese"
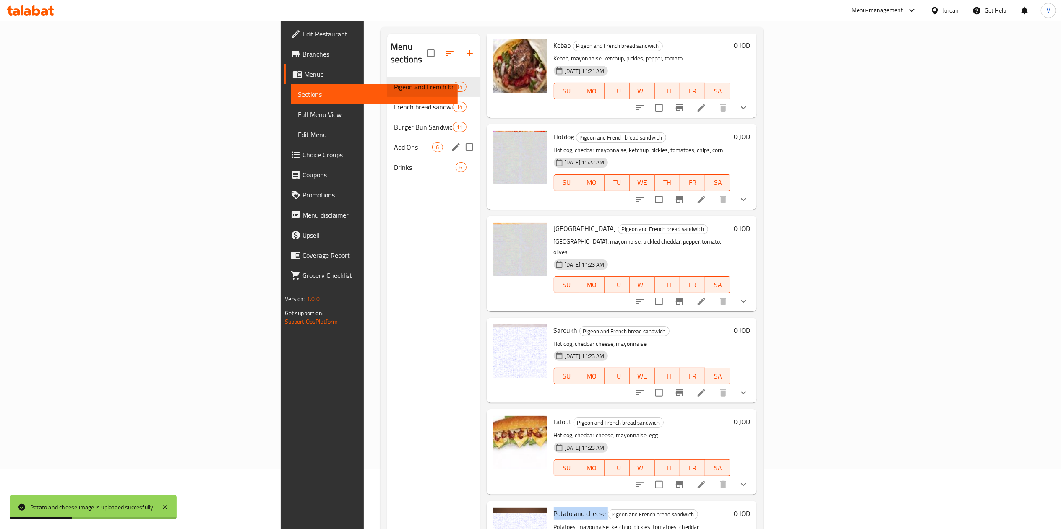
scroll to position [34, 0]
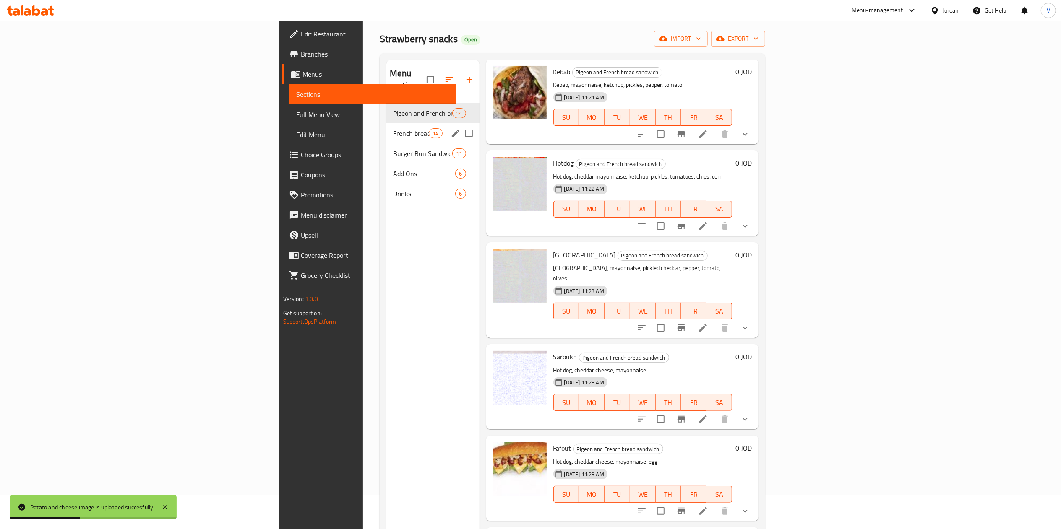
click at [393, 128] on span "French bread sandwich" at bounding box center [411, 133] width 36 height 10
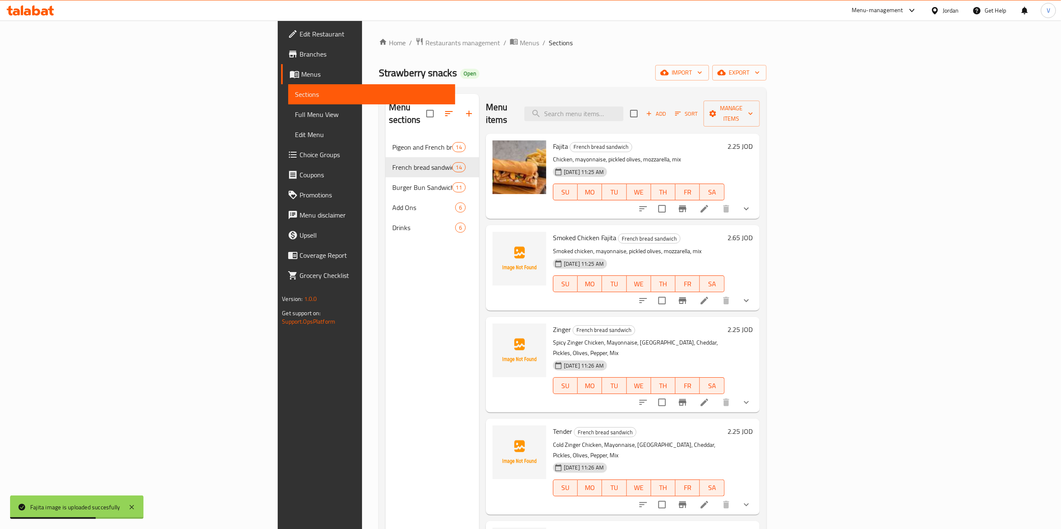
click at [553, 232] on span "Smoked Chicken Fajita" at bounding box center [584, 238] width 63 height 13
copy h6 "Fajita"
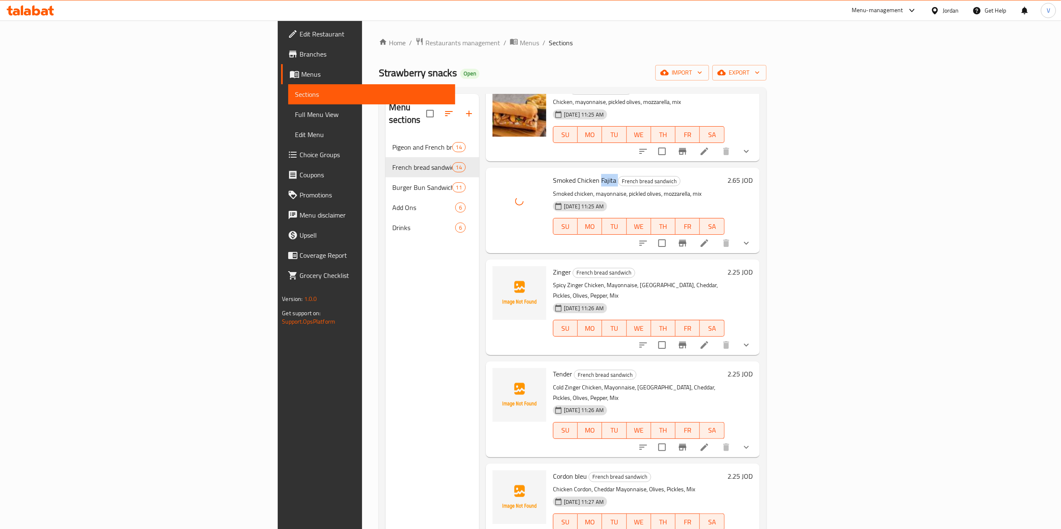
scroll to position [84, 0]
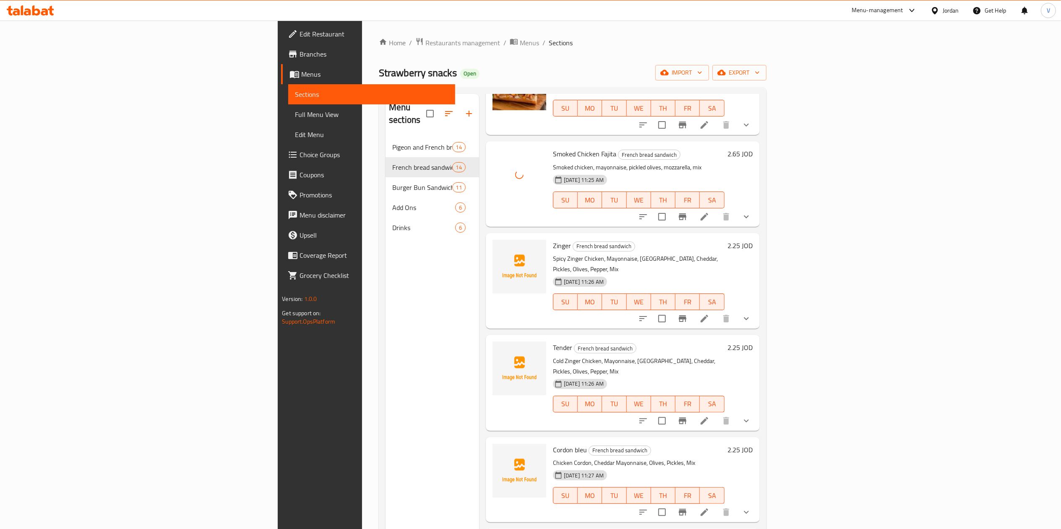
click at [553, 240] on span "Zinger" at bounding box center [562, 246] width 18 height 13
copy h6 "Zinger"
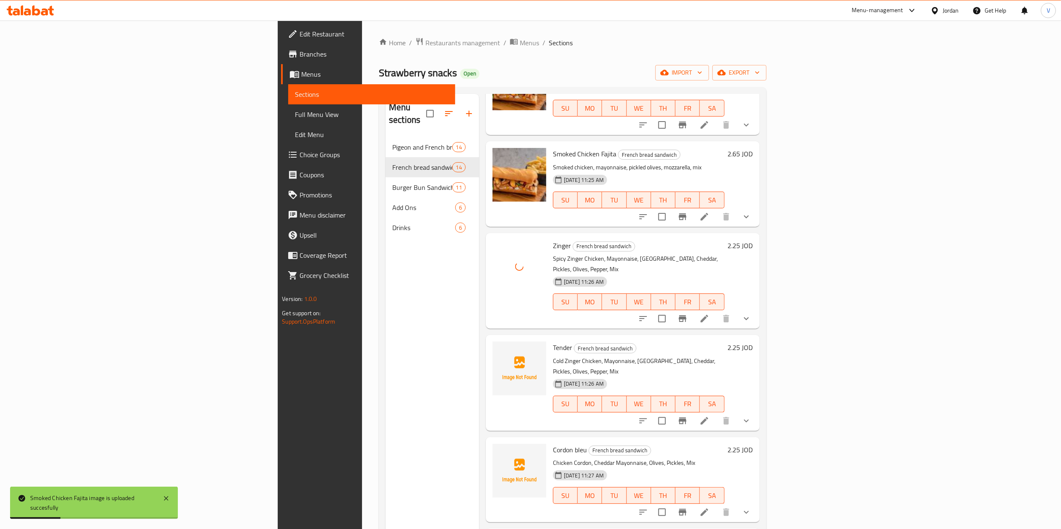
click at [553, 342] on span "Tender" at bounding box center [562, 348] width 19 height 13
copy h6 "Tender"
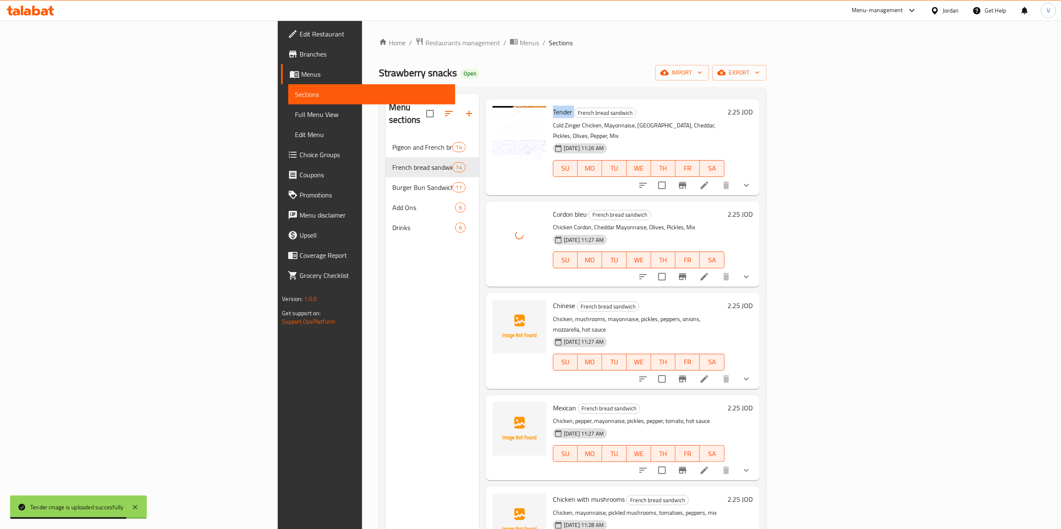
scroll to position [336, 0]
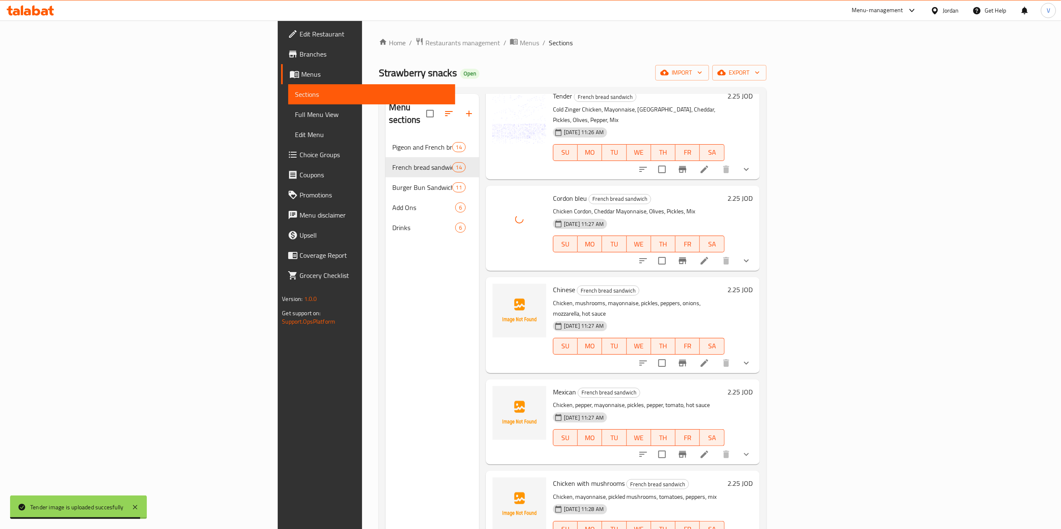
click at [553, 284] on span "Chinese" at bounding box center [564, 290] width 22 height 13
copy h6 "Chinese"
click at [550, 383] on div "Mexican French bread sandwich Chicken, pepper, mayonnaise, pickles, pepper, tom…" at bounding box center [639, 422] width 178 height 78
click at [553, 386] on span "Mexican" at bounding box center [564, 392] width 23 height 13
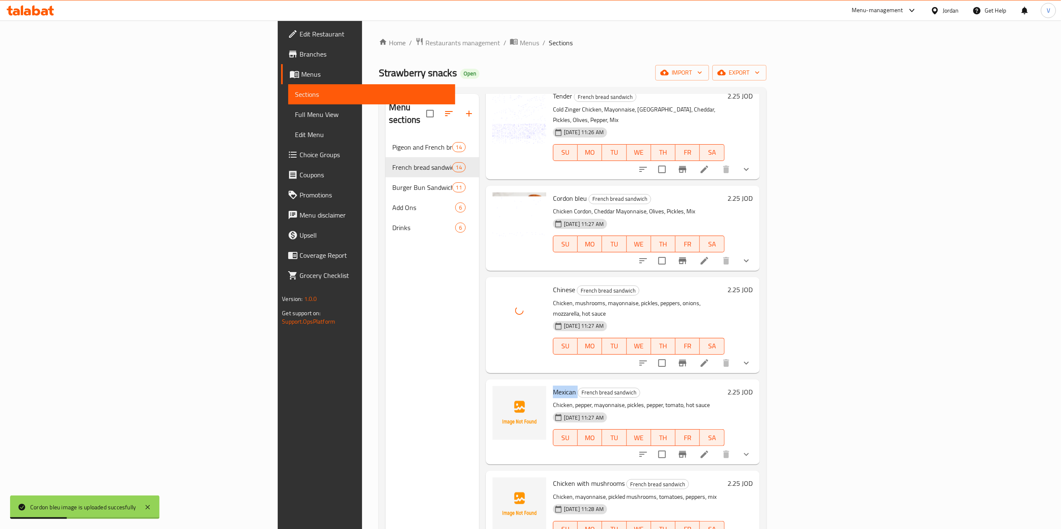
click at [553, 386] on span "Mexican" at bounding box center [564, 392] width 23 height 13
copy h6 "Mexican"
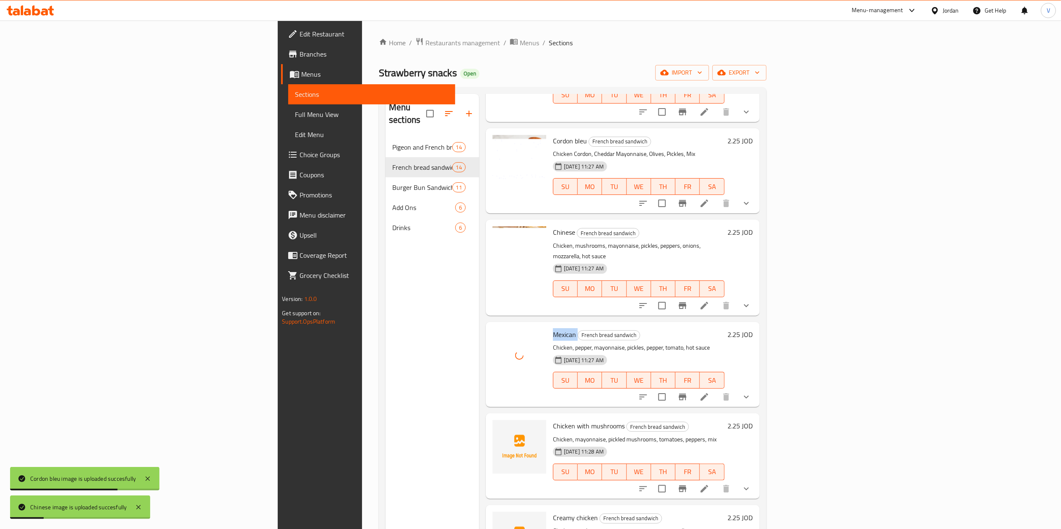
scroll to position [420, 0]
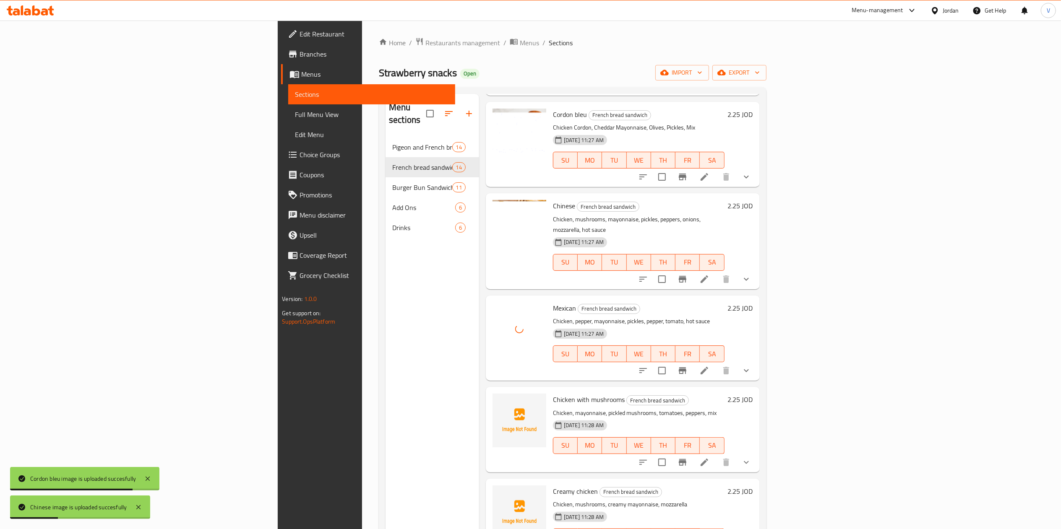
click at [553, 394] on span "Chicken with mushrooms" at bounding box center [589, 400] width 72 height 13
copy h6 "Chicken with mushrooms"
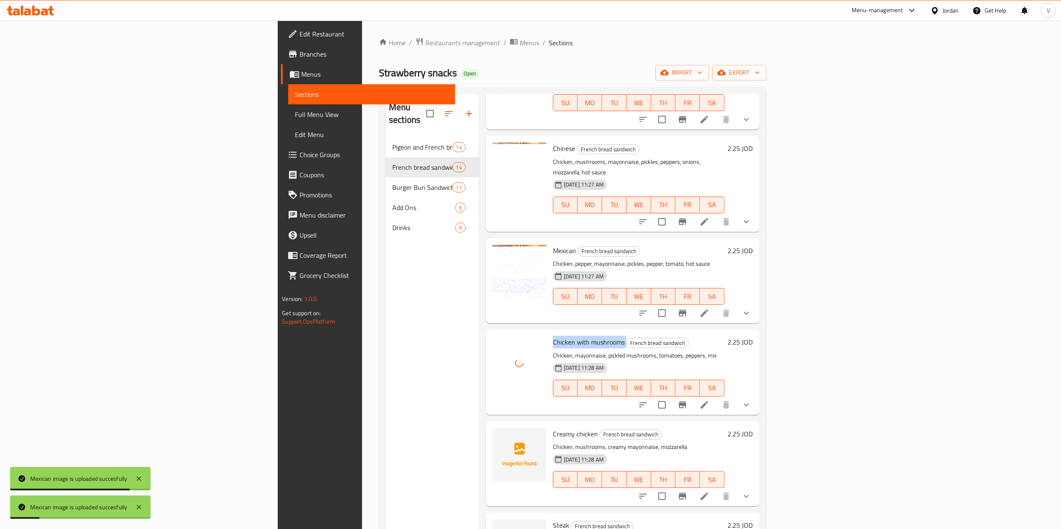
scroll to position [503, 0]
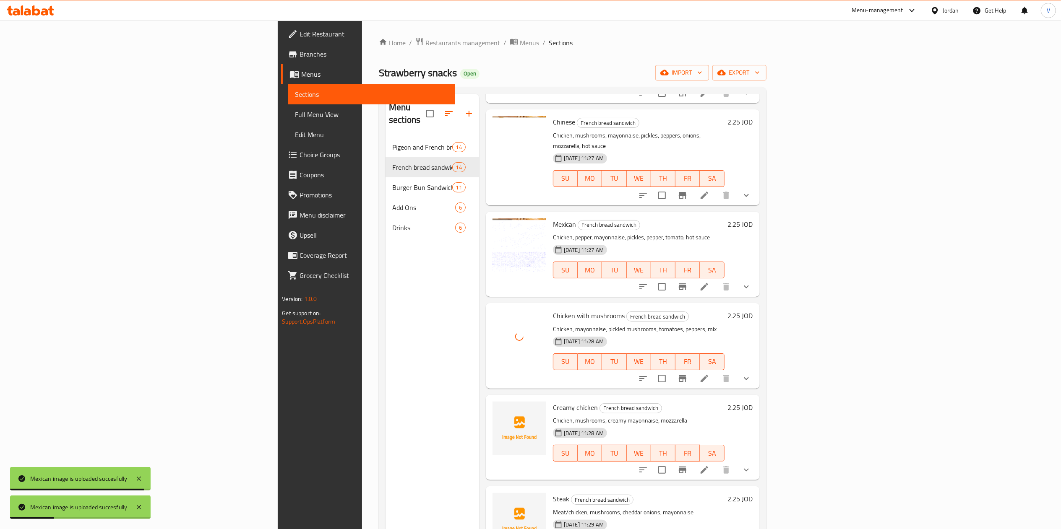
click at [553, 402] on span "Creamy chicken" at bounding box center [575, 408] width 45 height 13
copy h6 "Creamy chicken"
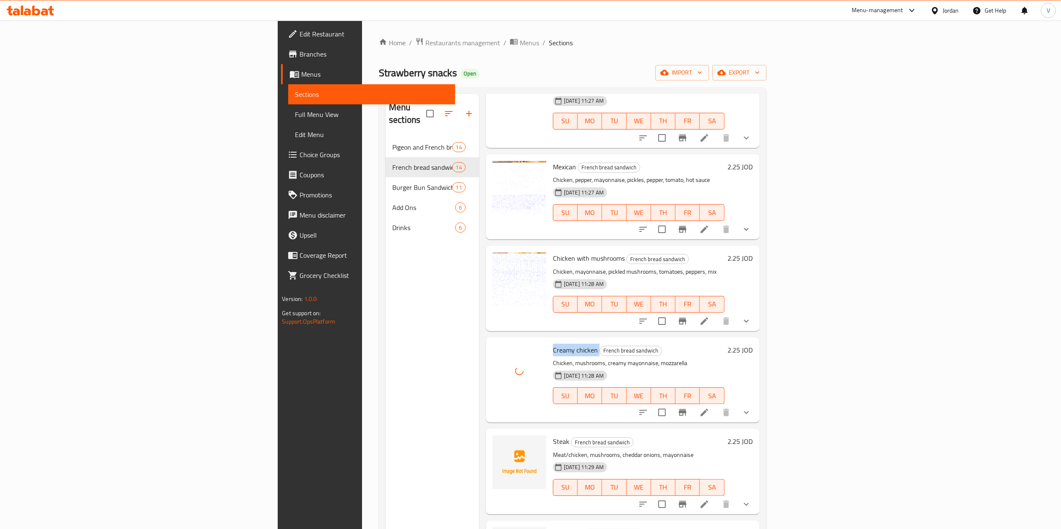
scroll to position [587, 0]
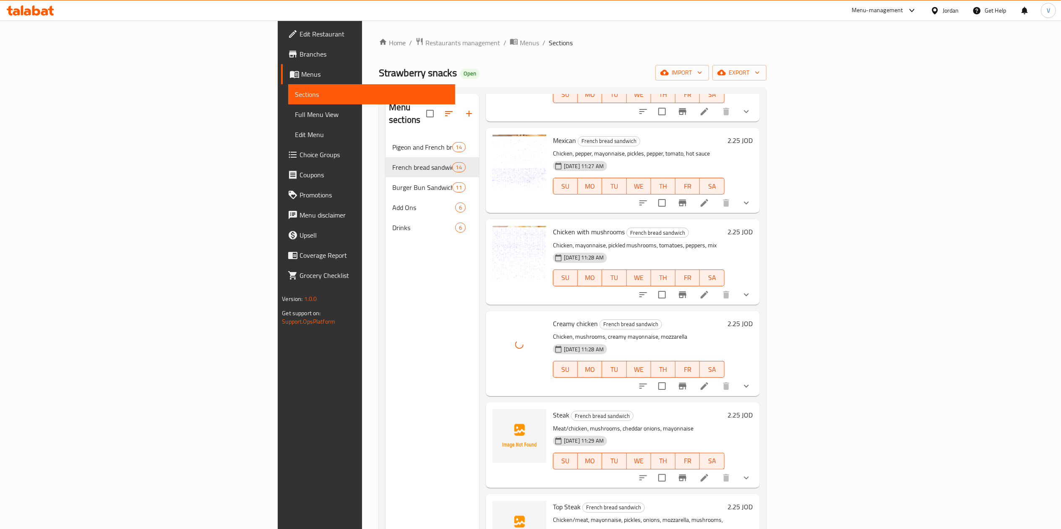
click at [553, 409] on span "Steak" at bounding box center [561, 415] width 16 height 13
copy h6 "Steak"
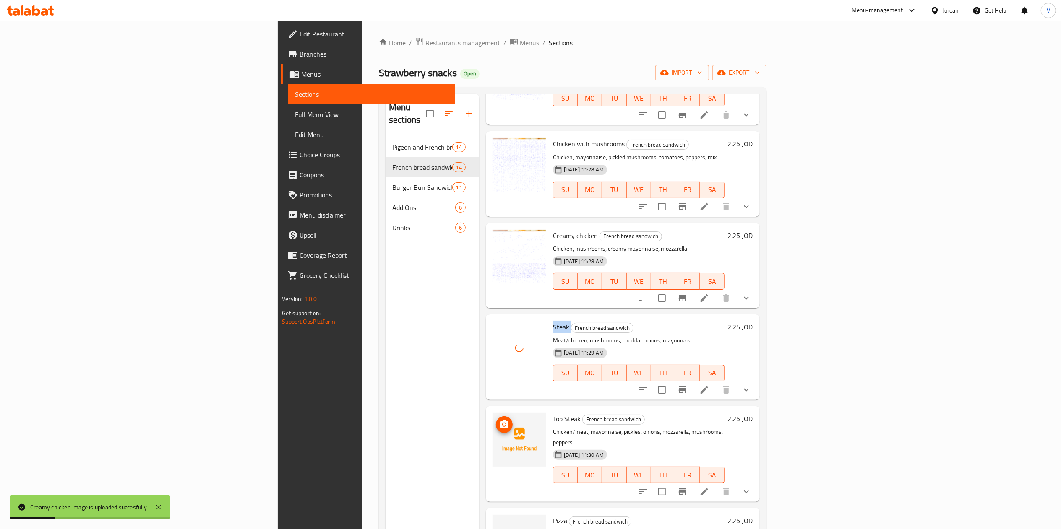
scroll to position [755, 0]
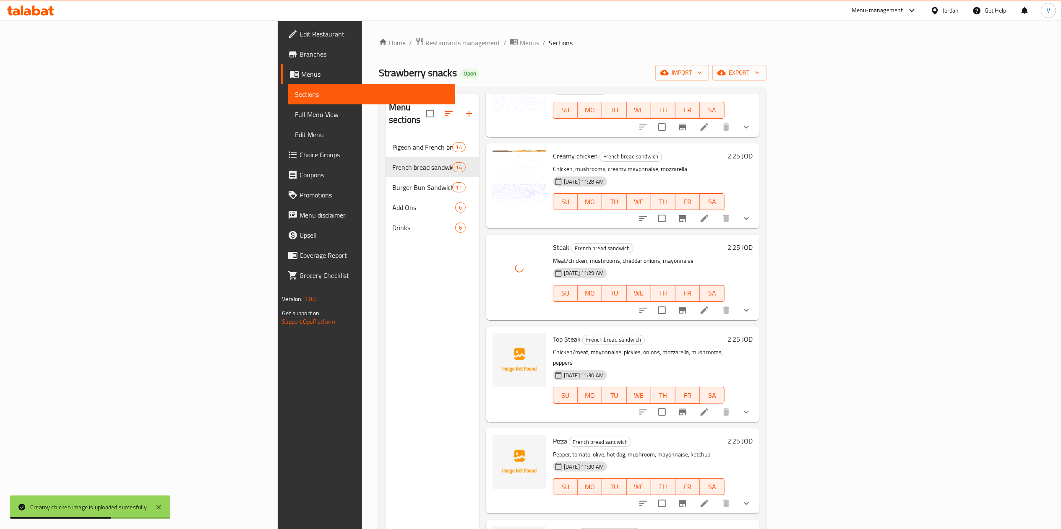
click at [553, 333] on span "Top Steak" at bounding box center [567, 339] width 28 height 13
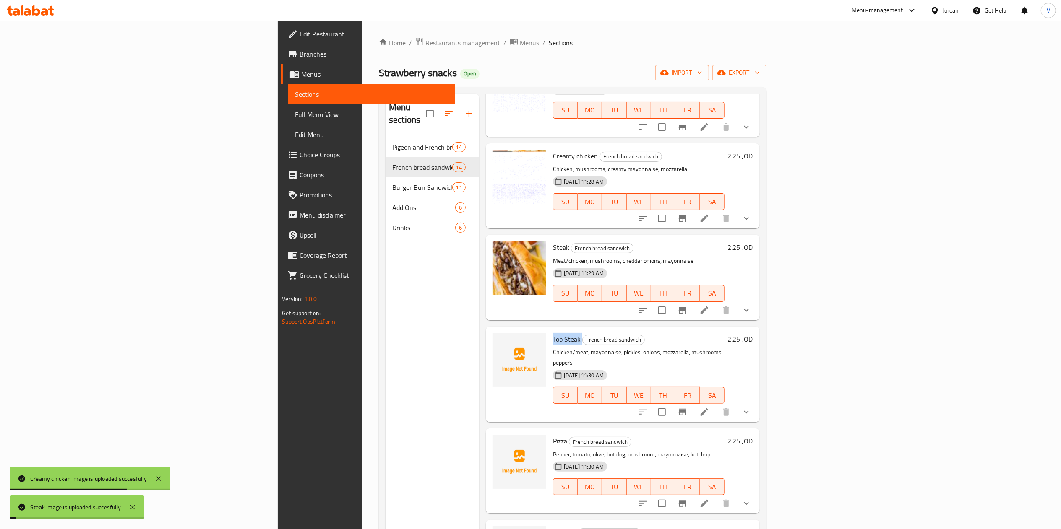
click at [553, 333] on span "Top Steak" at bounding box center [567, 339] width 28 height 13
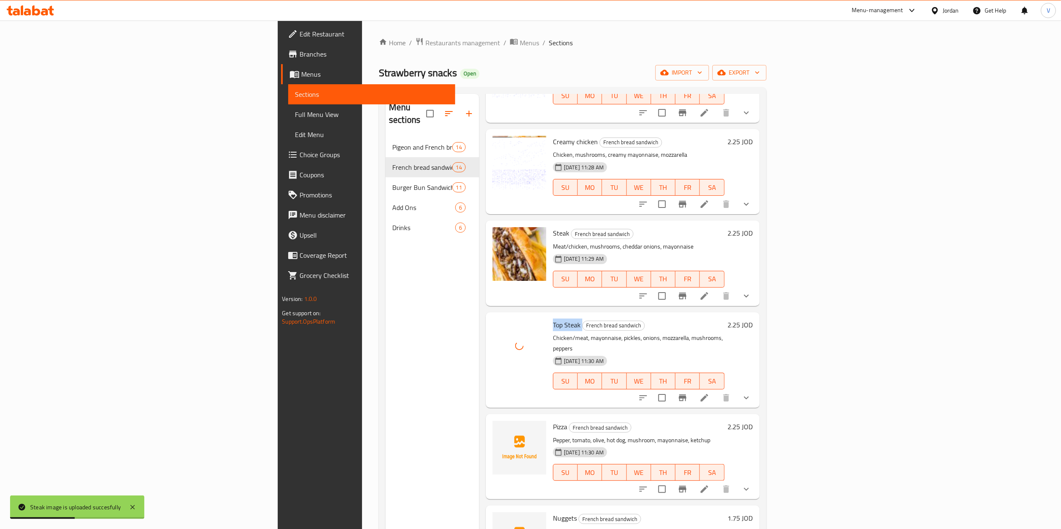
scroll to position [774, 0]
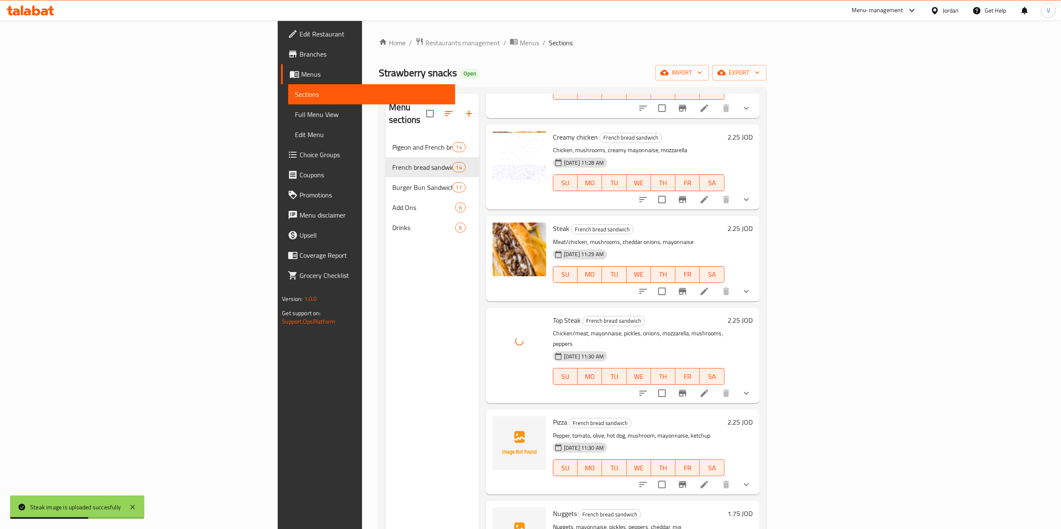
click at [553, 416] on span "Pizza" at bounding box center [560, 422] width 14 height 13
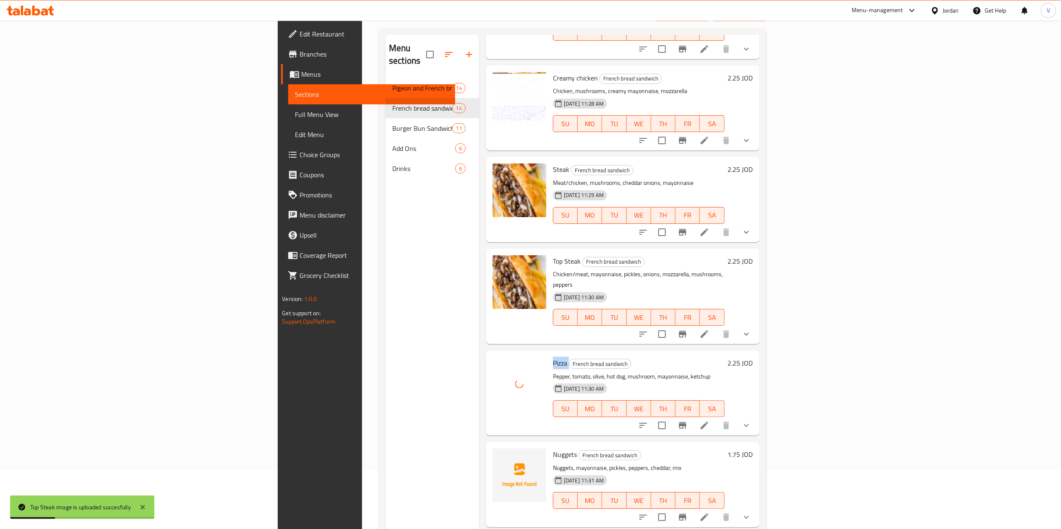
scroll to position [118, 0]
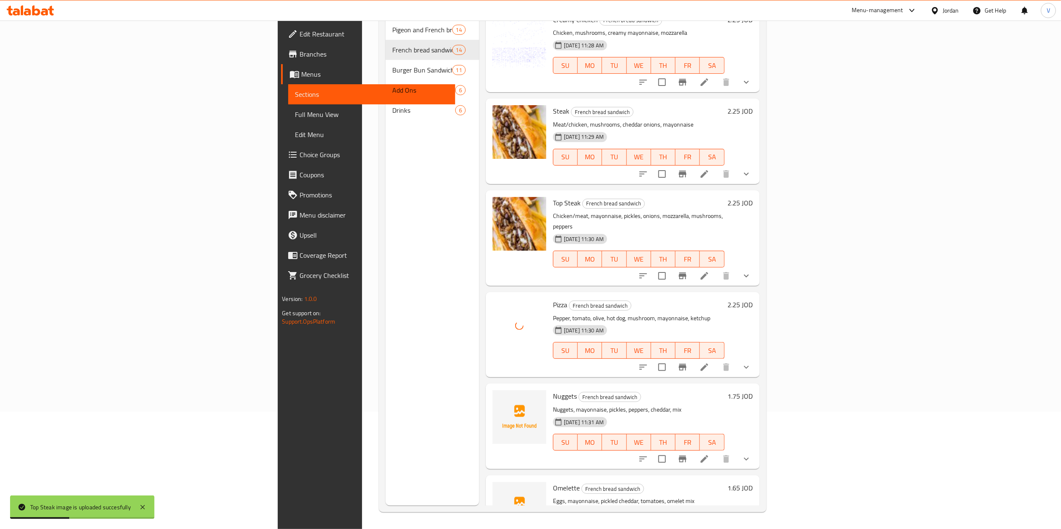
click at [553, 390] on span "Nuggets" at bounding box center [565, 396] width 24 height 13
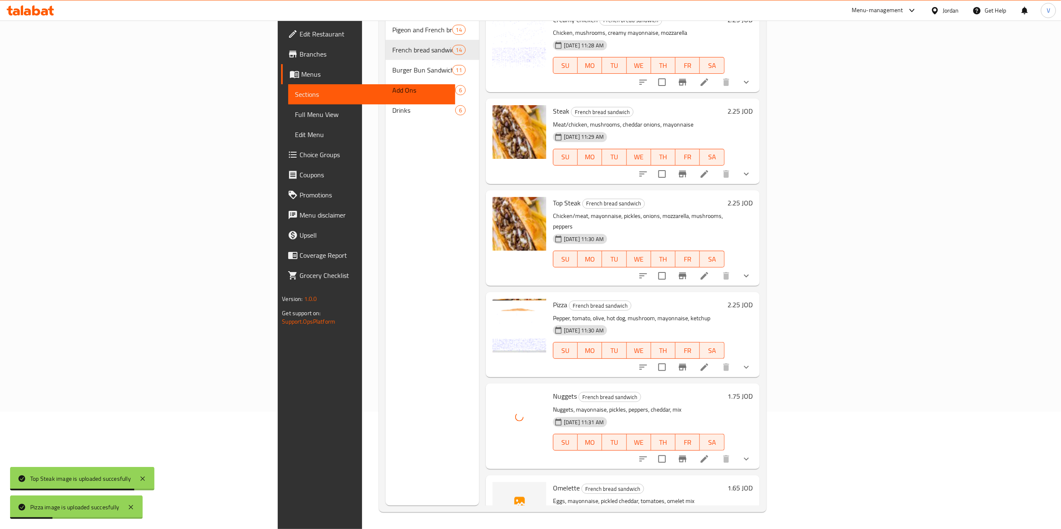
click at [553, 482] on span "Omelette" at bounding box center [566, 488] width 27 height 13
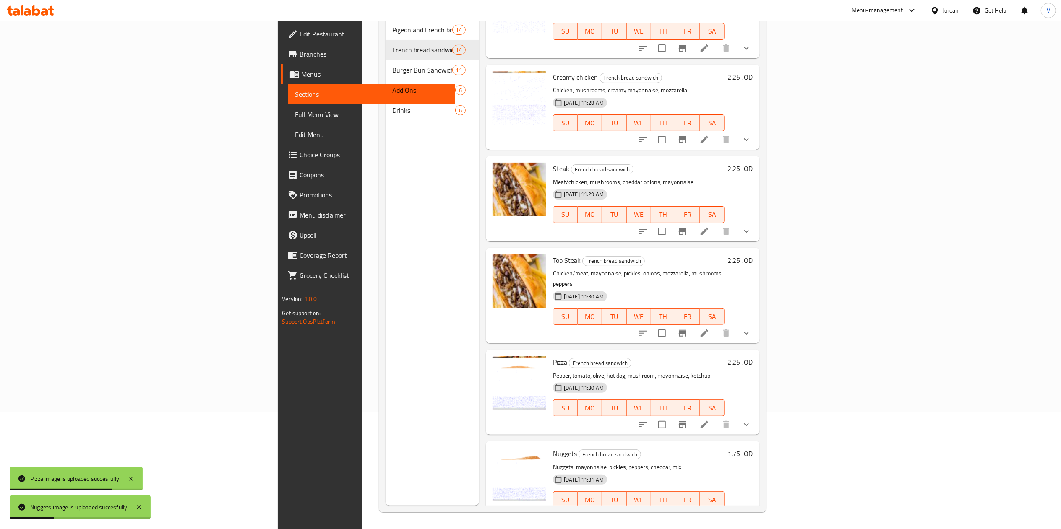
scroll to position [690, 0]
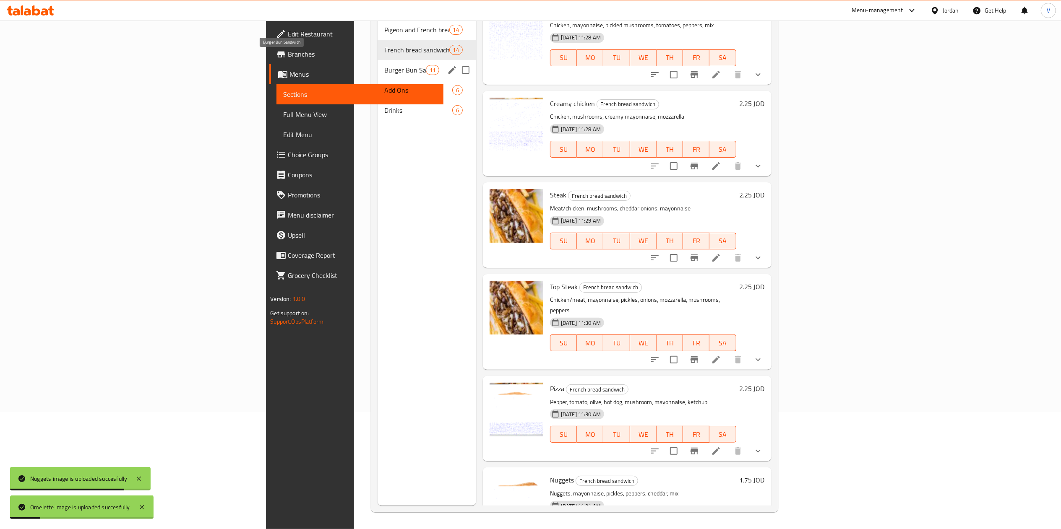
click at [384, 65] on span "Burger Bun Sandwich" at bounding box center [404, 70] width 41 height 10
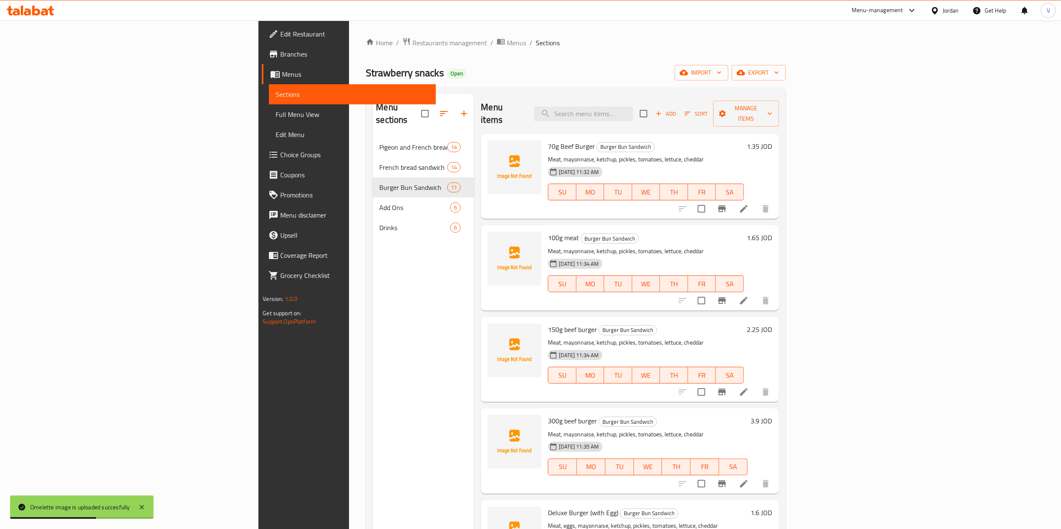
click at [545, 137] on div "70g Beef Burger Burger Bun Sandwich Meat, mayonnaise, ketchup, pickles, tomatoe…" at bounding box center [646, 176] width 202 height 78
click at [548, 140] on span "70g Beef Burger" at bounding box center [571, 146] width 47 height 13
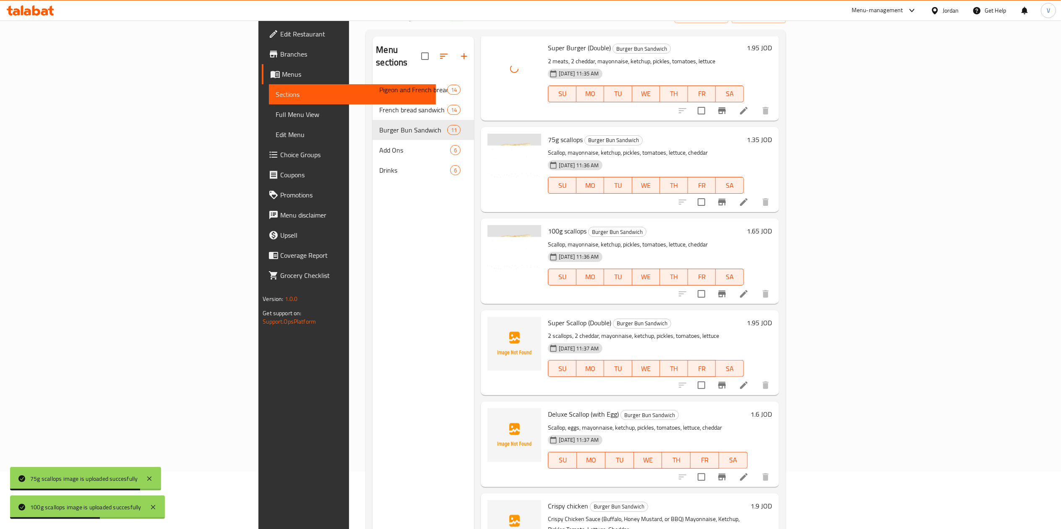
scroll to position [84, 0]
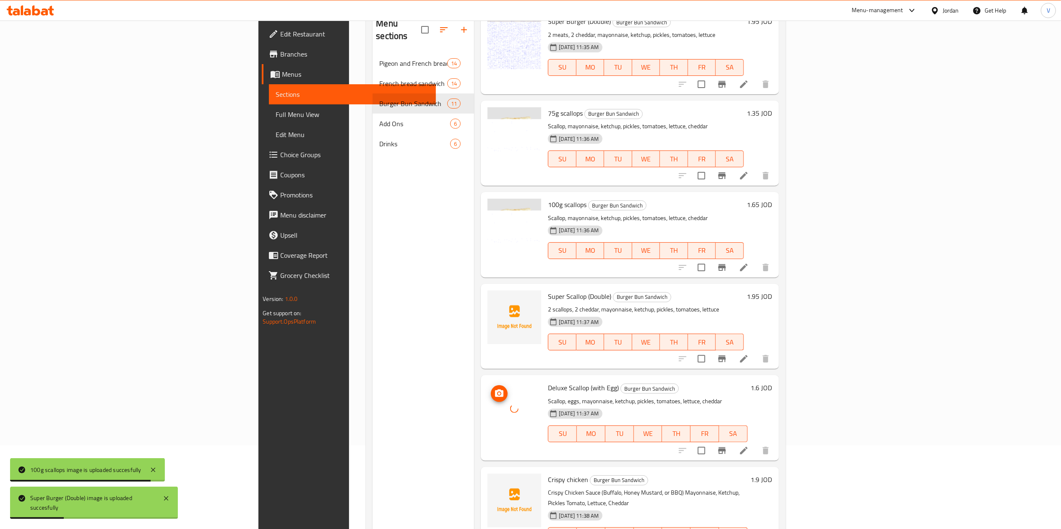
click at [509, 404] on icon at bounding box center [514, 409] width 11 height 11
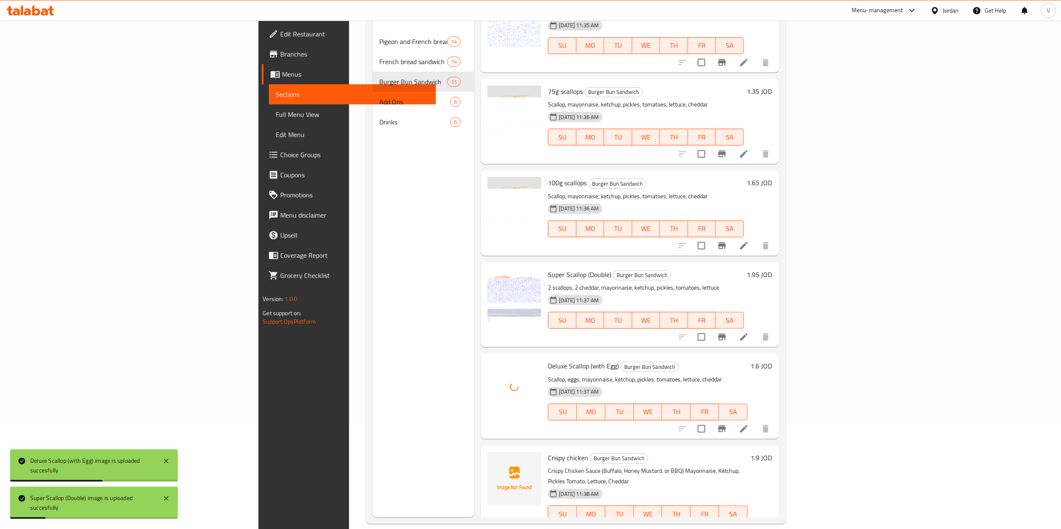
scroll to position [118, 0]
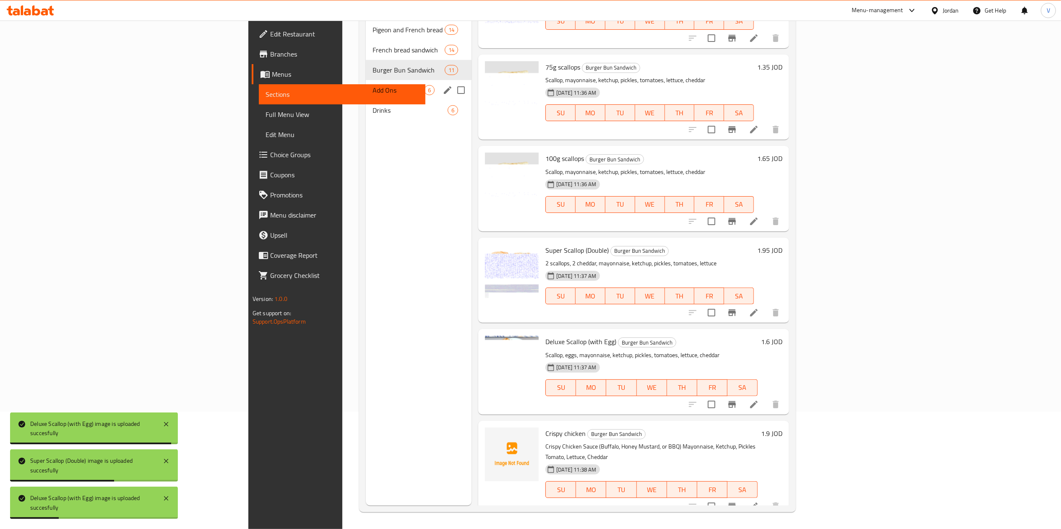
click at [366, 80] on div "Add Ons 6" at bounding box center [419, 90] width 106 height 20
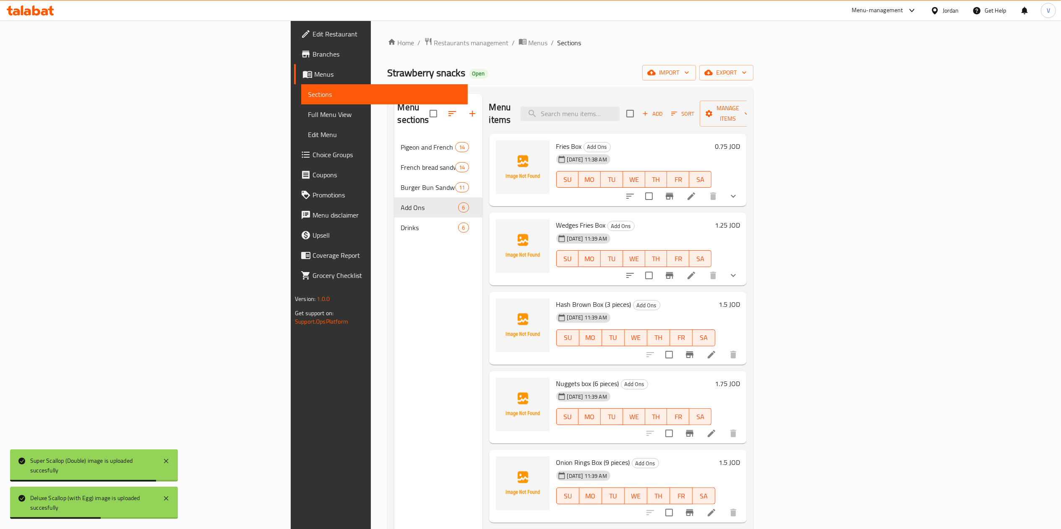
click at [556, 140] on span "Fries Box" at bounding box center [569, 146] width 26 height 13
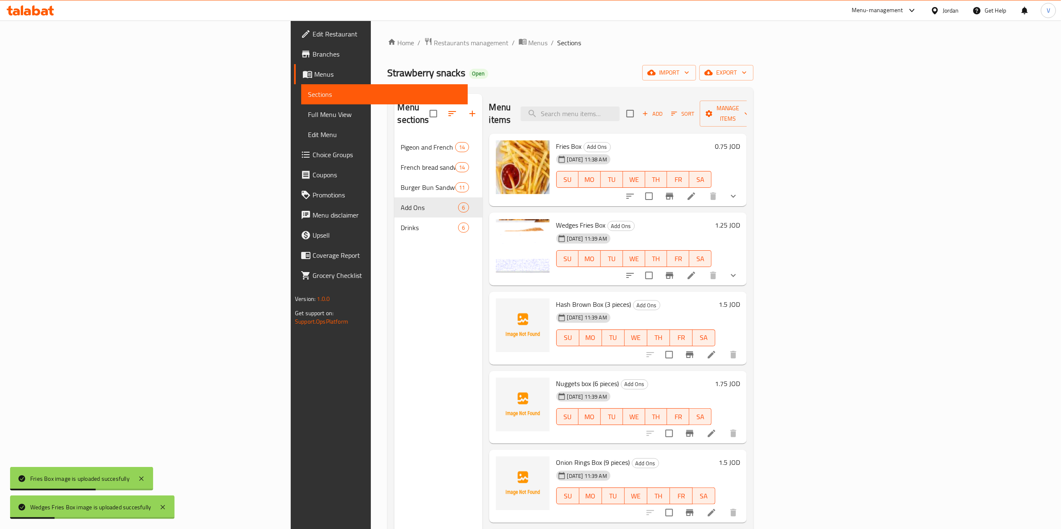
click at [556, 298] on span "Hash Brown Box (3 pieces)" at bounding box center [593, 304] width 75 height 13
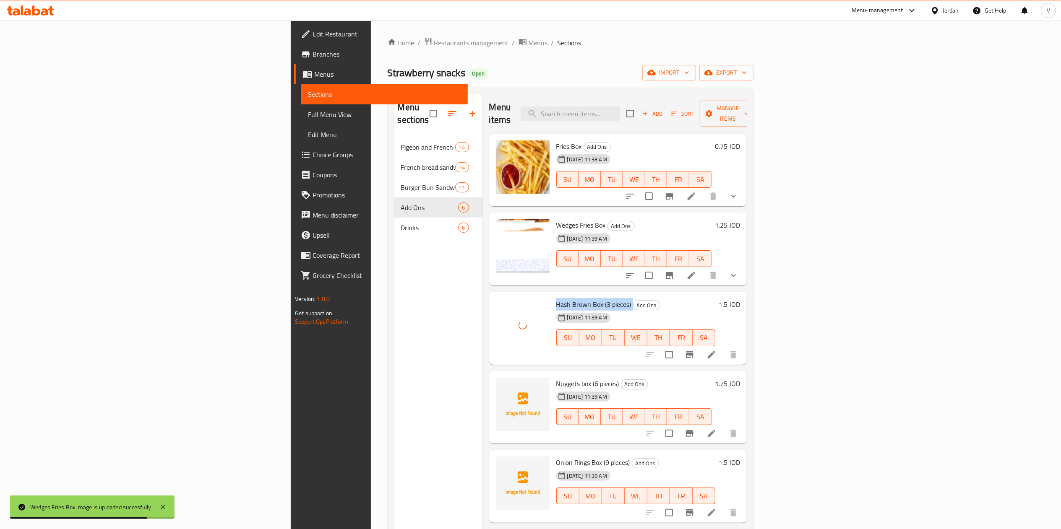
scroll to position [84, 0]
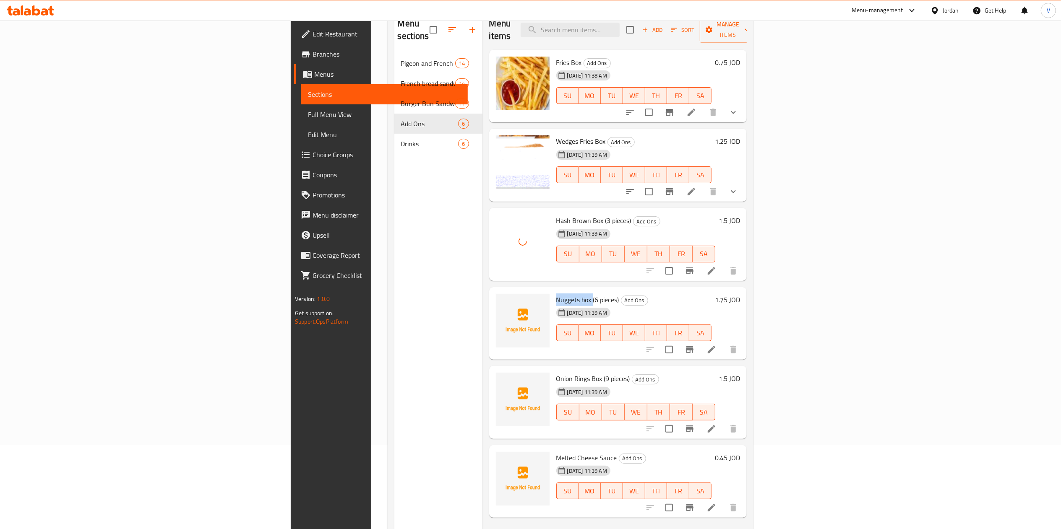
drag, startPoint x: 485, startPoint y: 287, endPoint x: 519, endPoint y: 288, distance: 34.0
click at [556, 294] on span "Nuggets box (6 pieces)" at bounding box center [587, 300] width 63 height 13
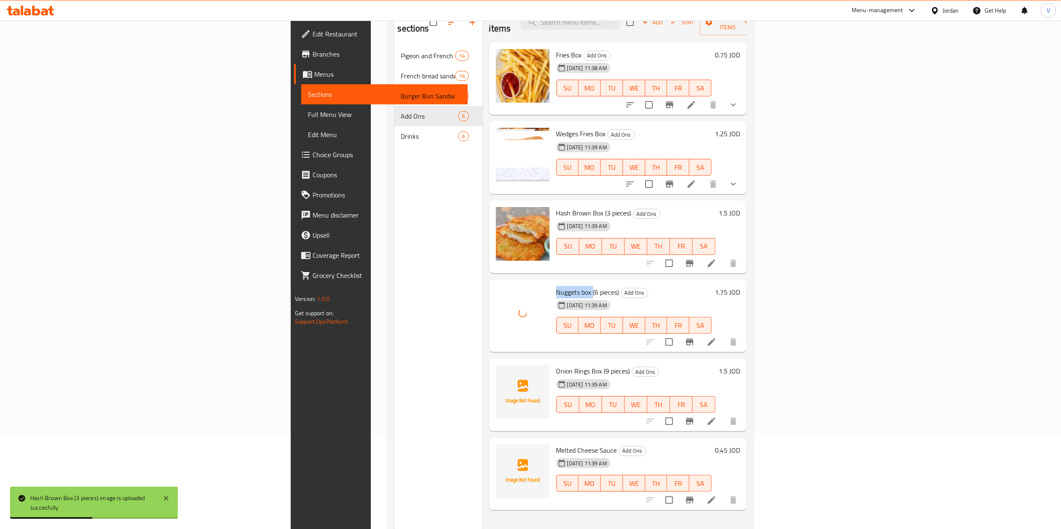
scroll to position [118, 0]
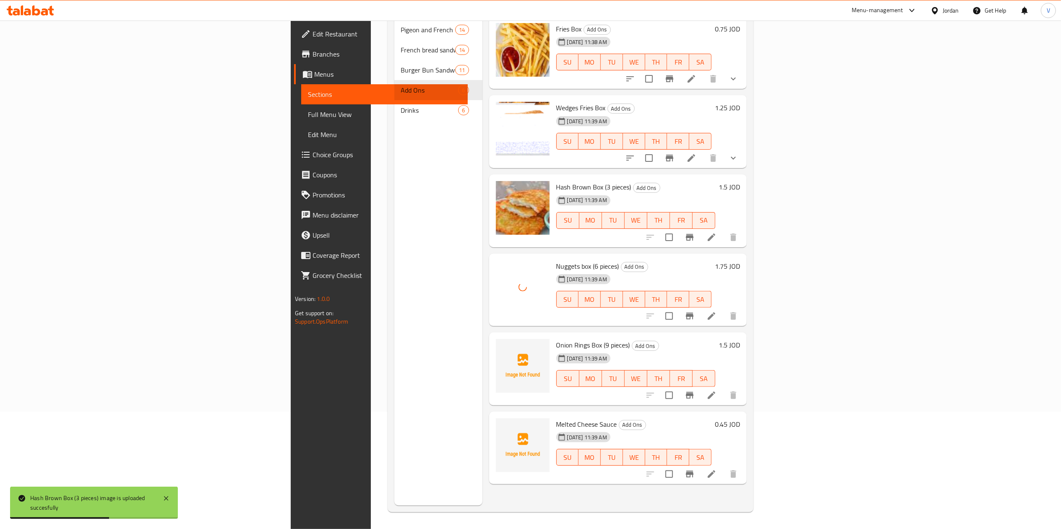
click at [556, 339] on span "Onion Rings Box (9 pieces)" at bounding box center [593, 345] width 74 height 13
click at [556, 418] on span "Melted Cheese Sauce" at bounding box center [586, 424] width 61 height 13
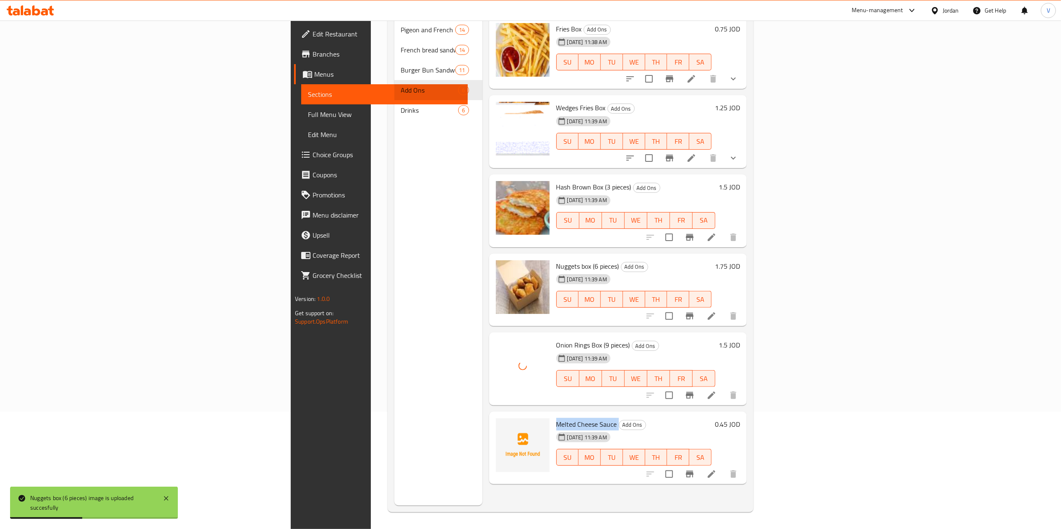
click at [556, 418] on span "Melted Cheese Sauce" at bounding box center [586, 424] width 61 height 13
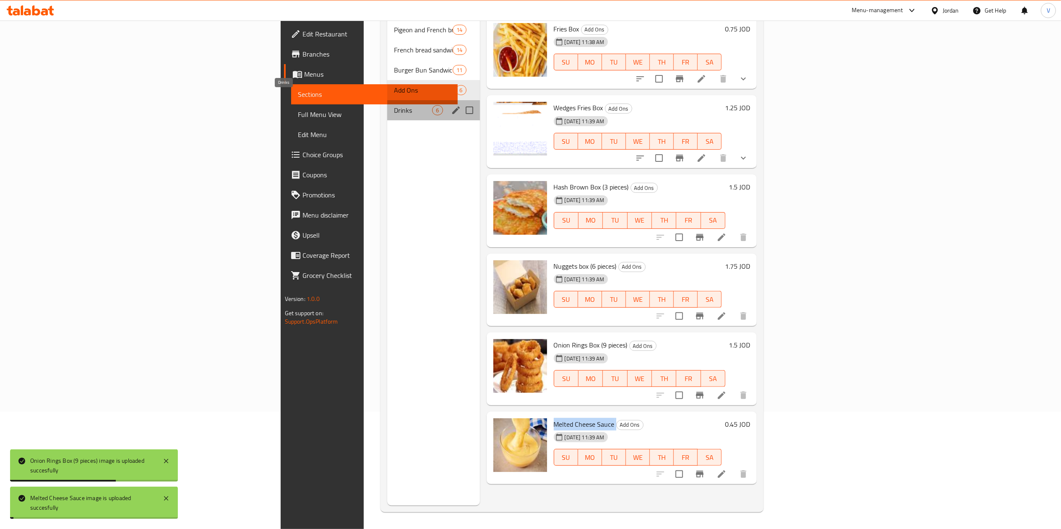
click at [394, 105] on span "Drinks" at bounding box center [413, 110] width 38 height 10
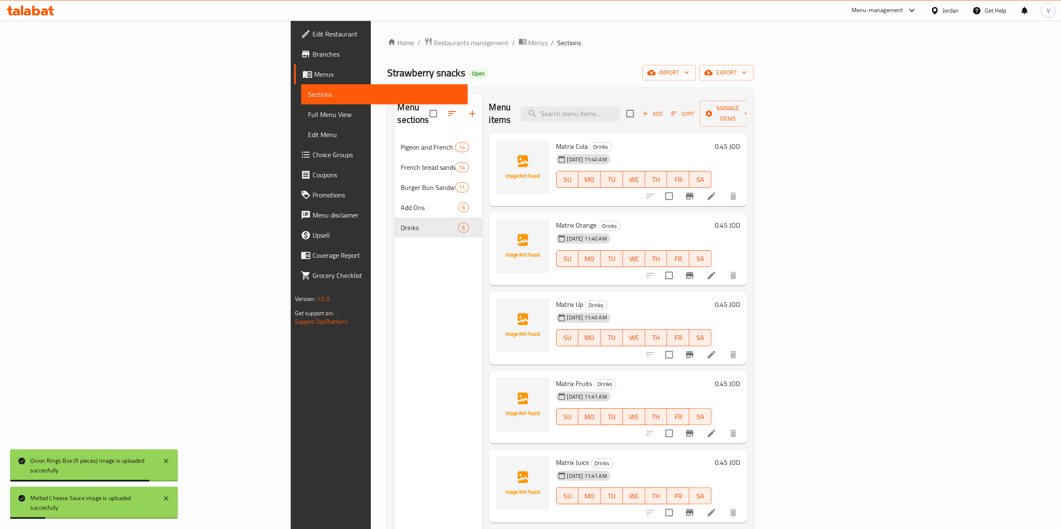
click at [553, 151] on div "14-09-2025 11:40 AM" at bounding box center [573, 159] width 41 height 17
click at [556, 140] on span "Matrix Cola" at bounding box center [572, 146] width 32 height 13
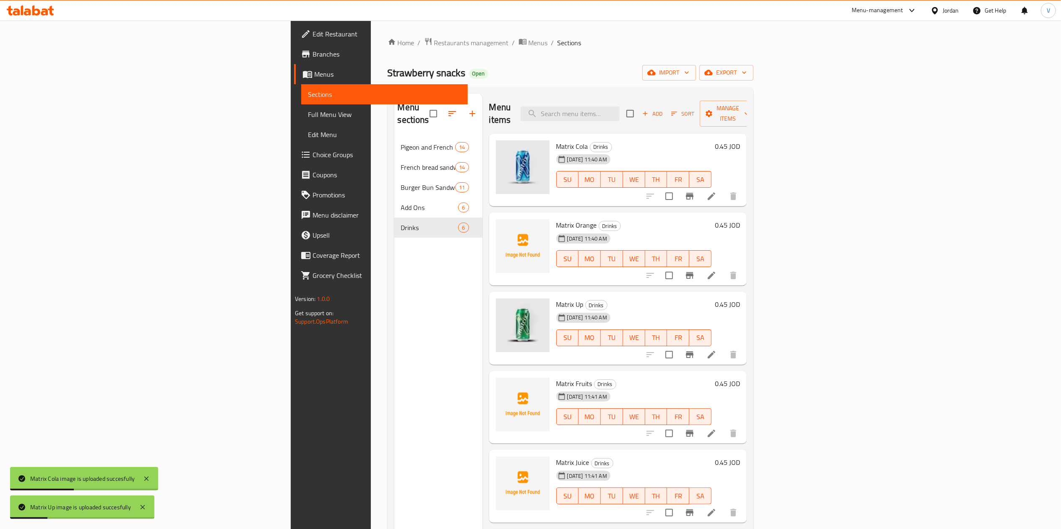
click at [556, 219] on span "Matrix Orange" at bounding box center [576, 225] width 41 height 13
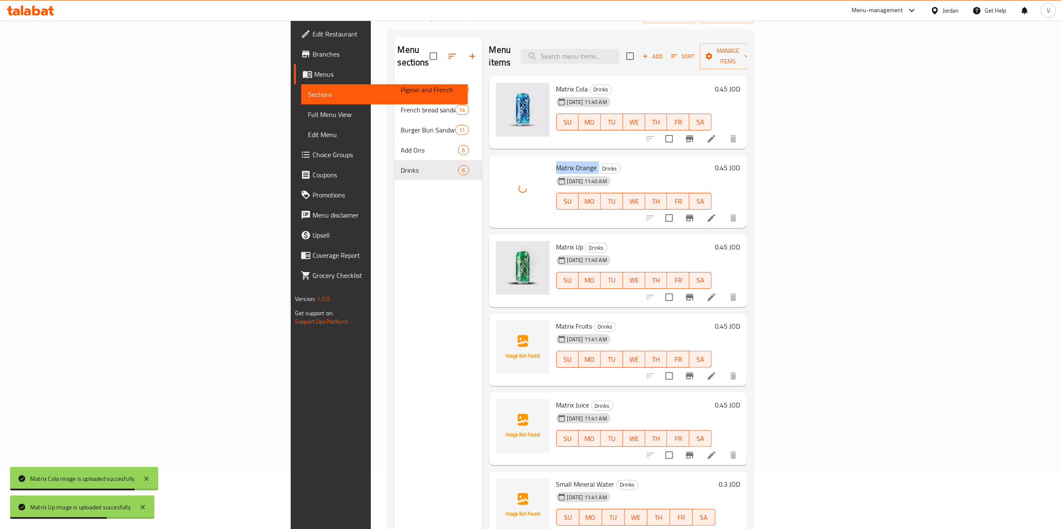
scroll to position [84, 0]
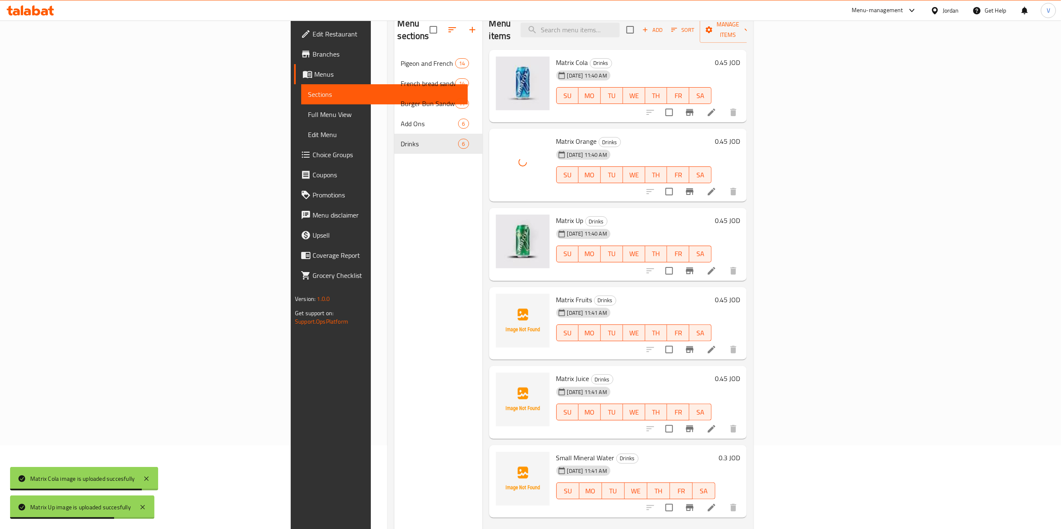
drag, startPoint x: 495, startPoint y: 295, endPoint x: 498, endPoint y: 290, distance: 5.7
click at [553, 305] on div "14-09-2025 11:41 AM" at bounding box center [573, 313] width 41 height 17
click at [556, 294] on span "Matrix Fruits" at bounding box center [574, 300] width 36 height 13
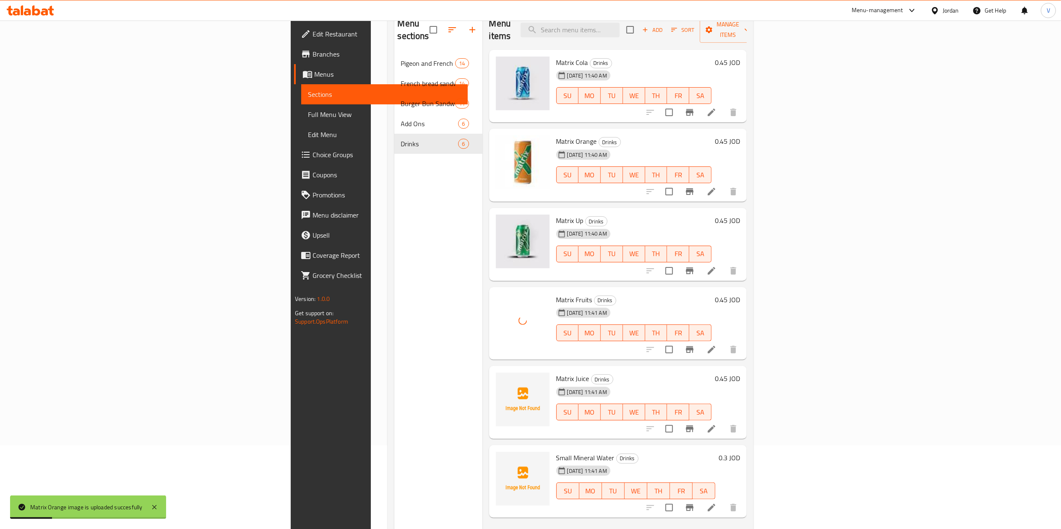
click at [556, 373] on span "Matrix Juice" at bounding box center [572, 379] width 33 height 13
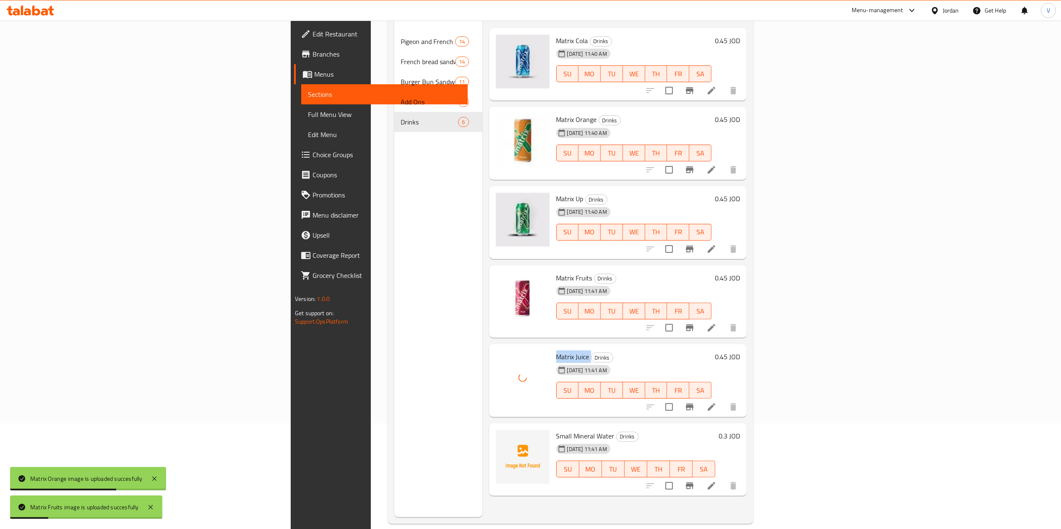
scroll to position [118, 0]
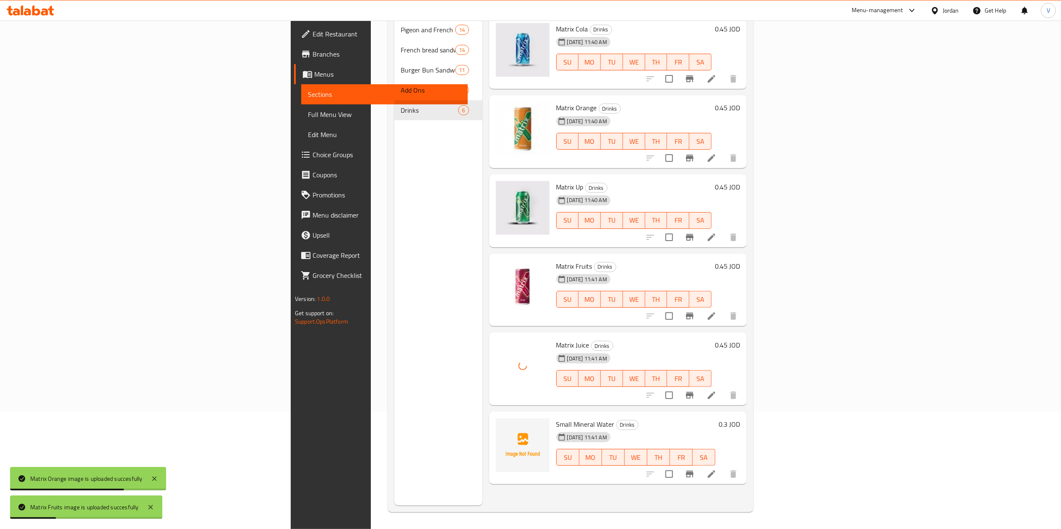
click at [556, 418] on span "Small Mineral Water" at bounding box center [585, 424] width 58 height 13
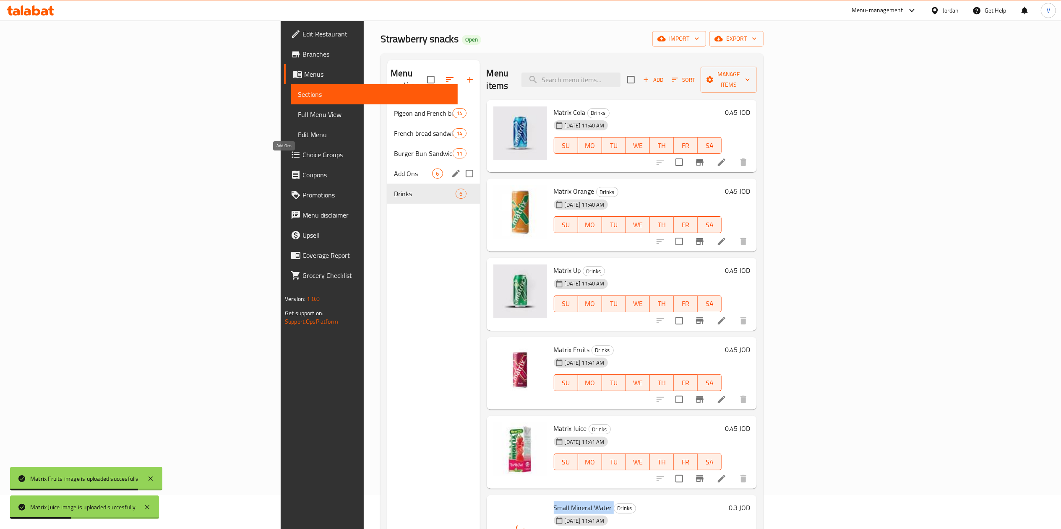
click at [394, 169] on span "Add Ons" at bounding box center [413, 174] width 38 height 10
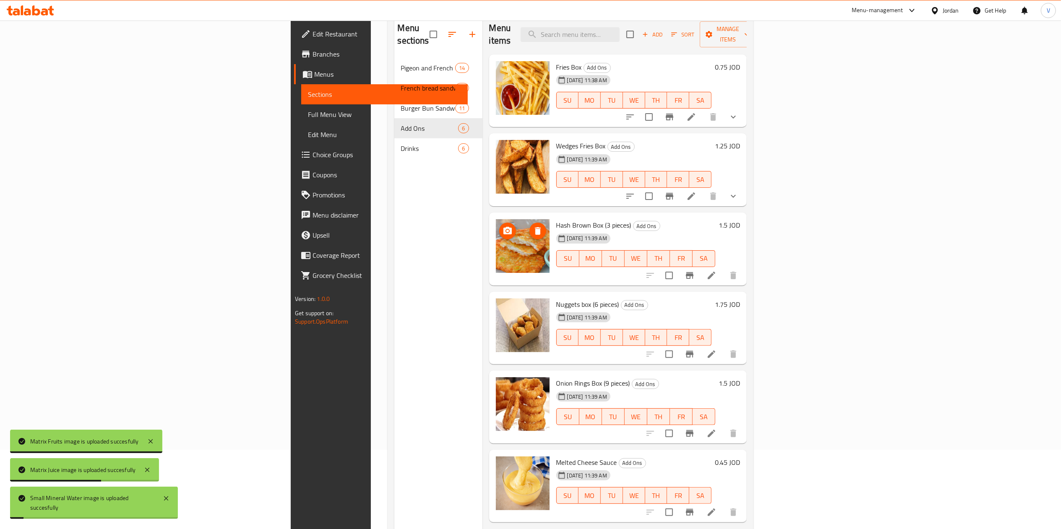
scroll to position [118, 0]
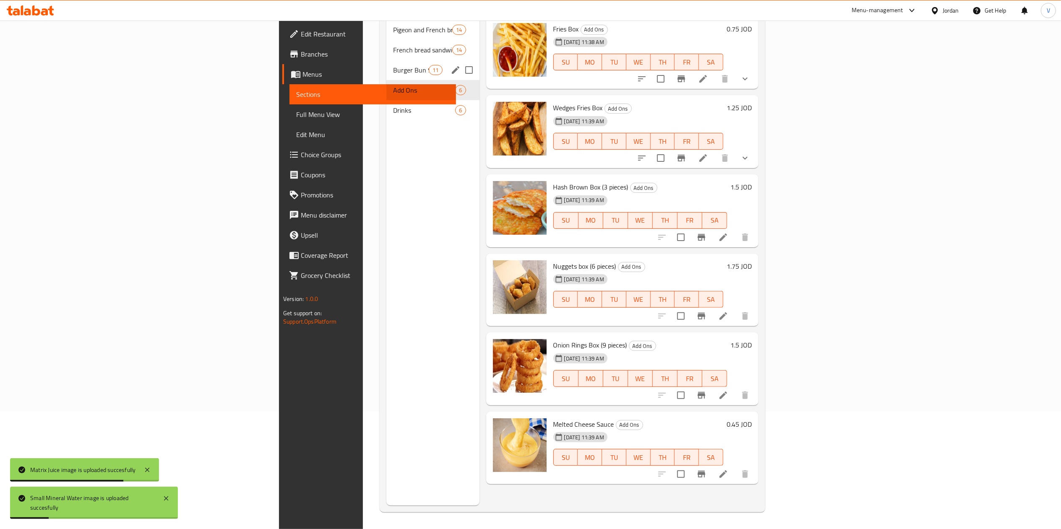
click at [393, 65] on span "Burger Bun Sandwich" at bounding box center [411, 70] width 36 height 10
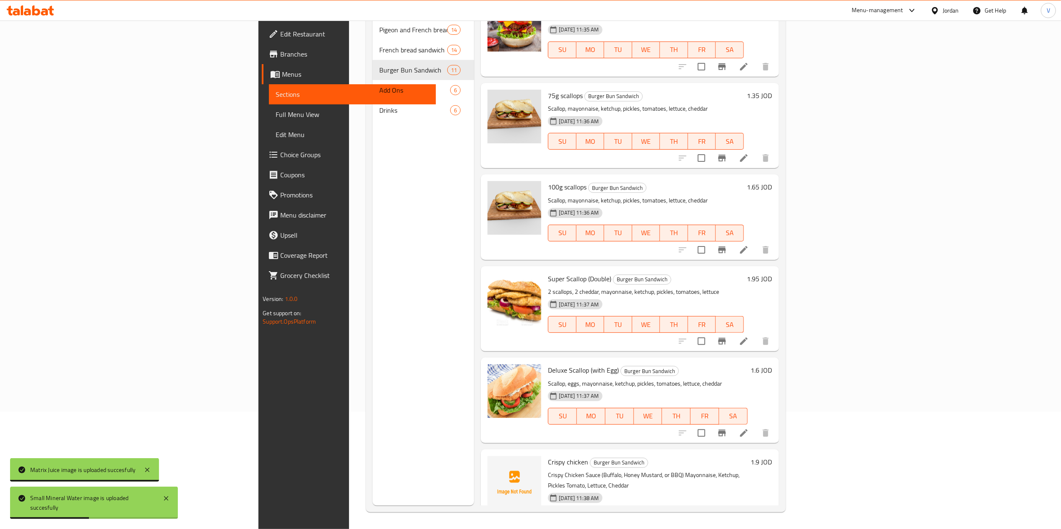
scroll to position [499, 0]
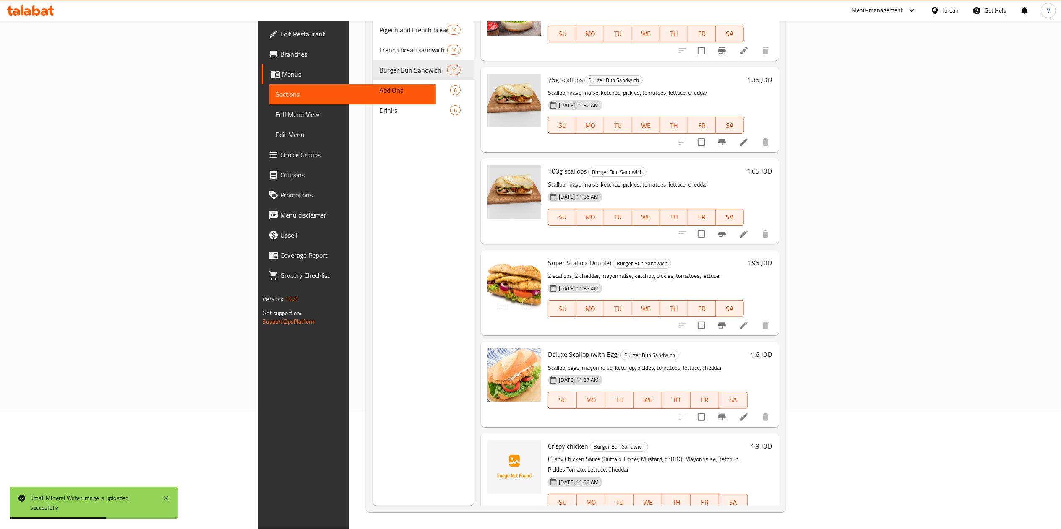
click at [548, 440] on span "Crispy chicken" at bounding box center [568, 446] width 40 height 13
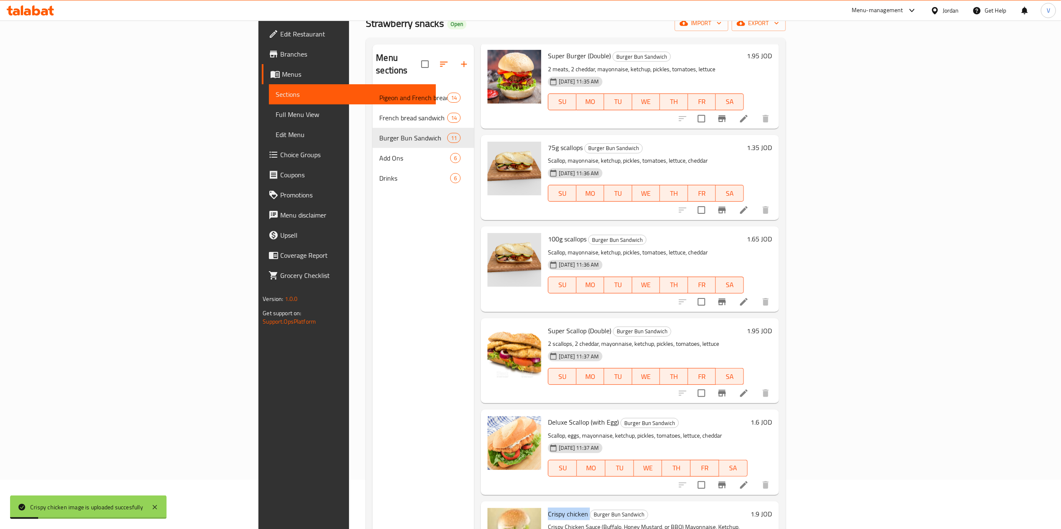
scroll to position [34, 0]
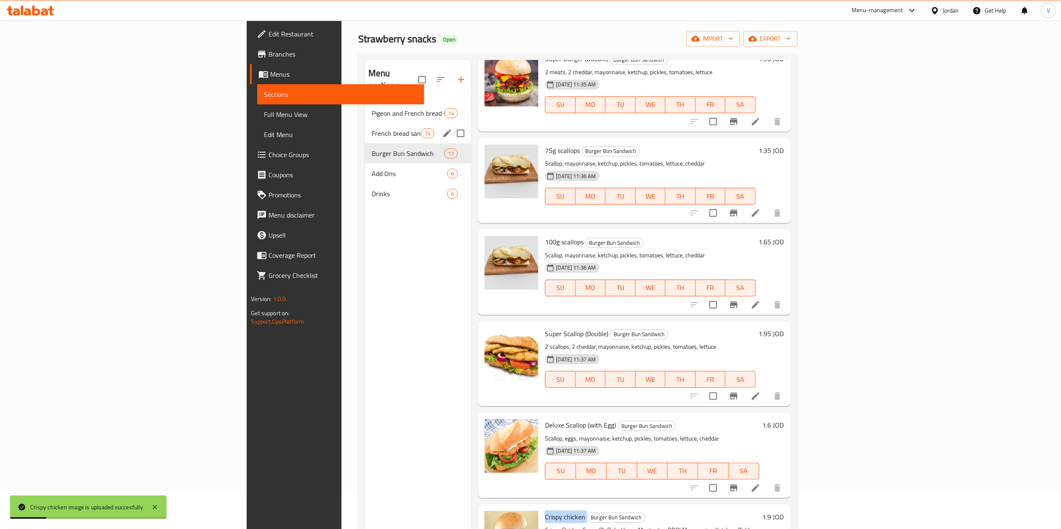
click at [365, 127] on div "French bread sandwich 14" at bounding box center [418, 133] width 107 height 20
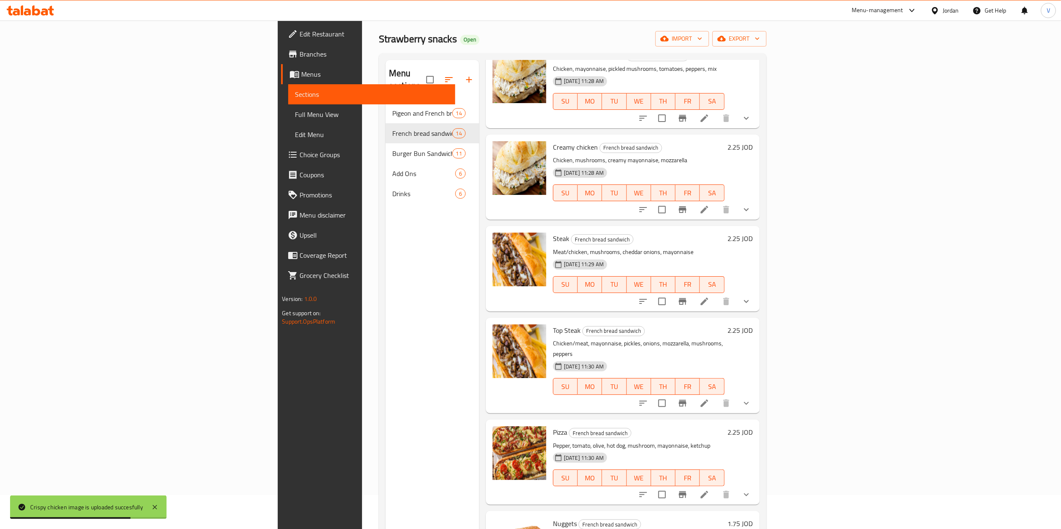
scroll to position [774, 0]
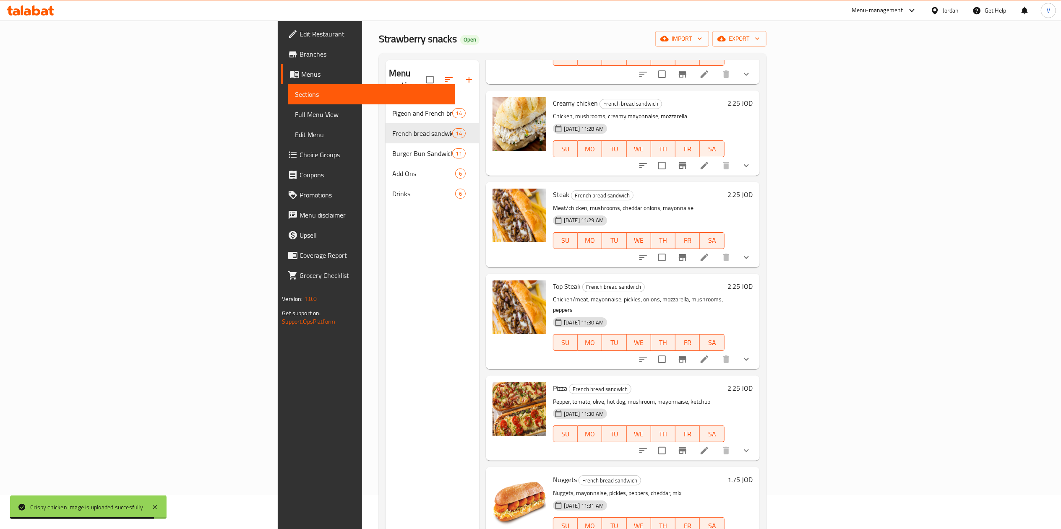
click at [751, 355] on icon "show more" at bounding box center [746, 360] width 10 height 10
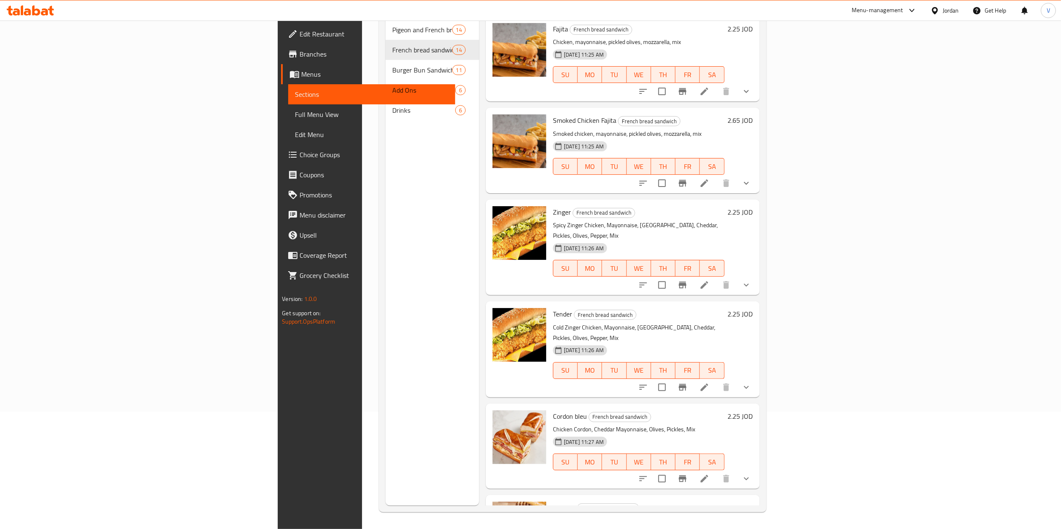
scroll to position [0, 0]
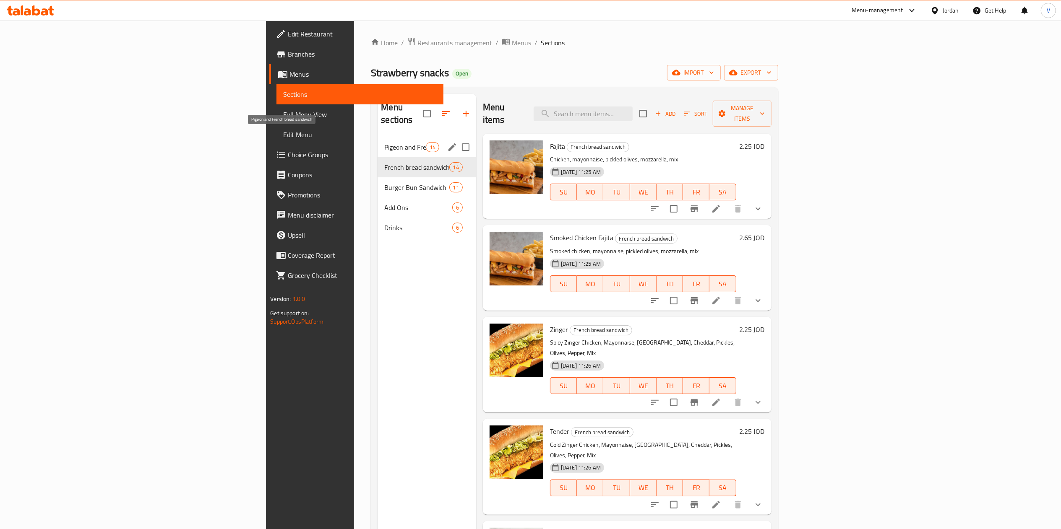
click at [384, 142] on span "Pigeon and French bread sandwich" at bounding box center [404, 147] width 41 height 10
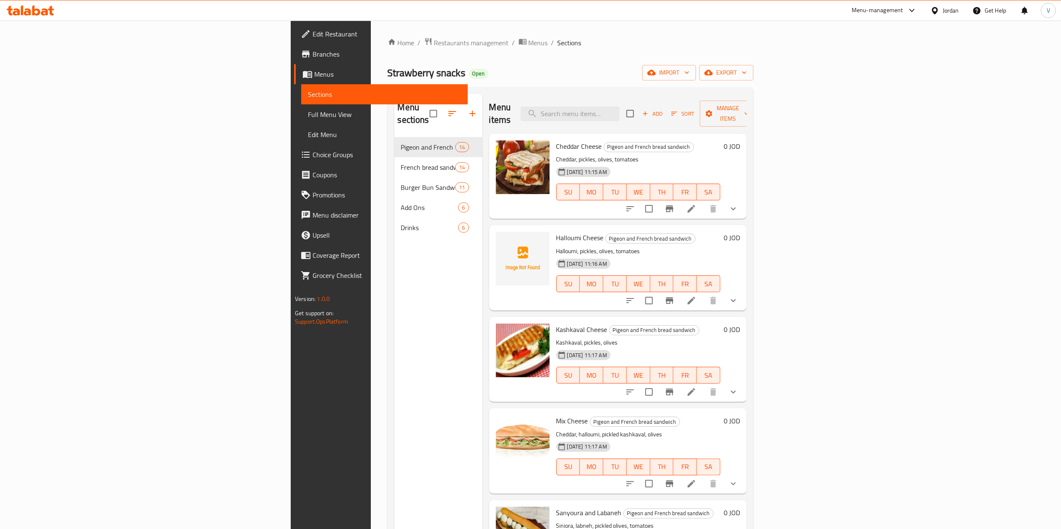
click at [556, 232] on span "Halloumi Cheese" at bounding box center [579, 238] width 47 height 13
click at [529, 46] on span "Menus" at bounding box center [538, 43] width 19 height 10
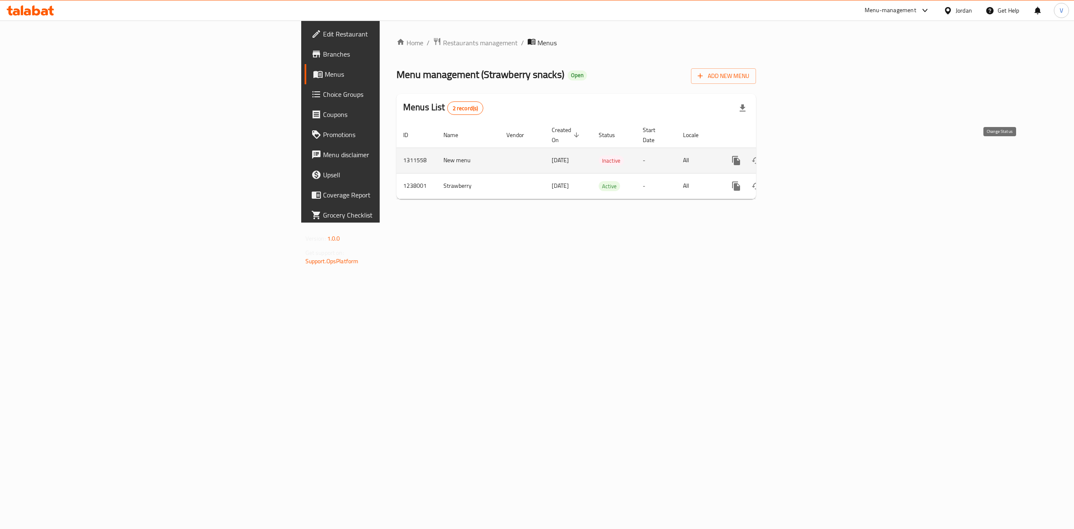
click at [761, 156] on icon "enhanced table" at bounding box center [756, 161] width 10 height 10
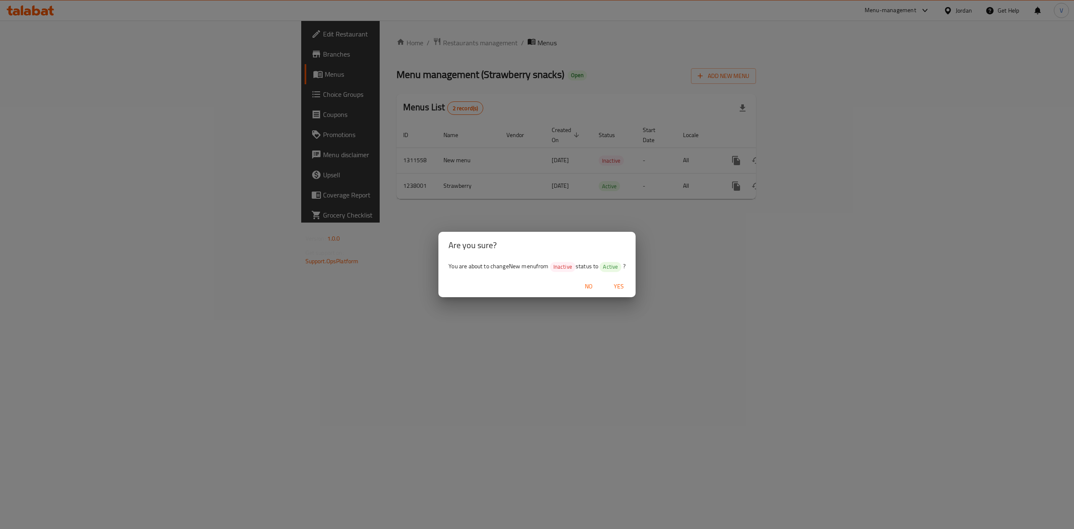
click at [586, 285] on span "No" at bounding box center [589, 287] width 20 height 10
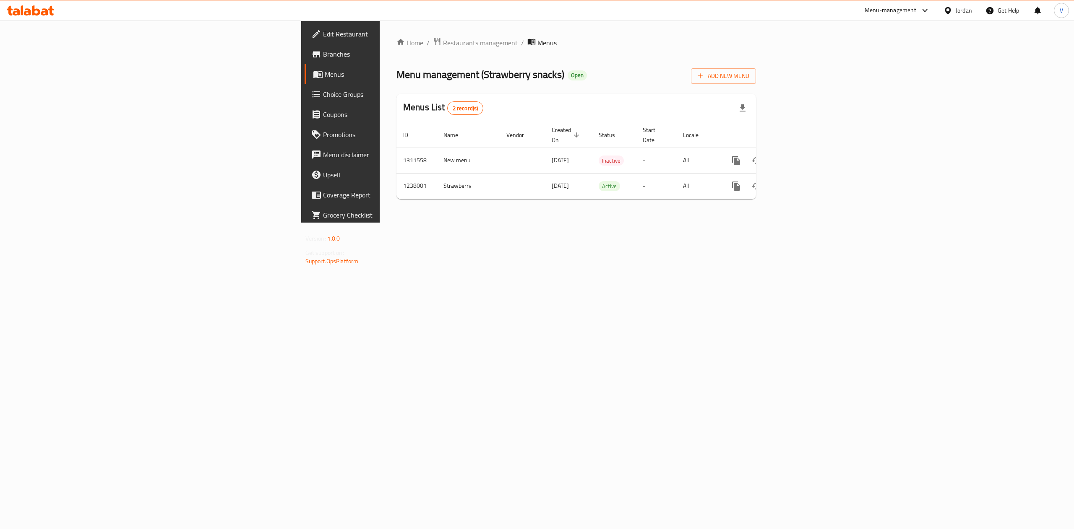
drag, startPoint x: 428, startPoint y: 300, endPoint x: 418, endPoint y: 248, distance: 53.0
click at [428, 223] on div "Home / Restaurants management / Menus Menu management ( Strawberry snacks ) Ope…" at bounding box center [576, 122] width 393 height 202
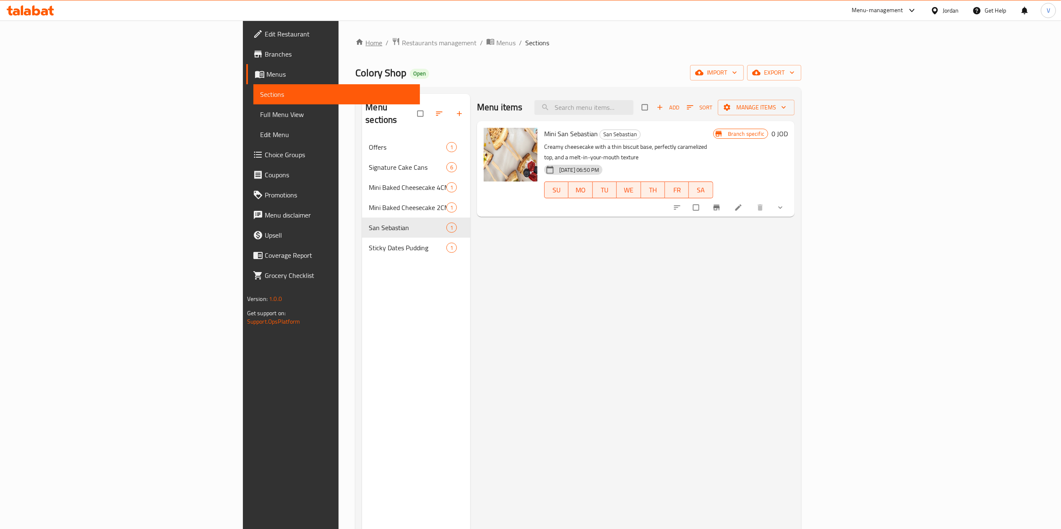
click at [355, 42] on link "Home" at bounding box center [368, 43] width 27 height 10
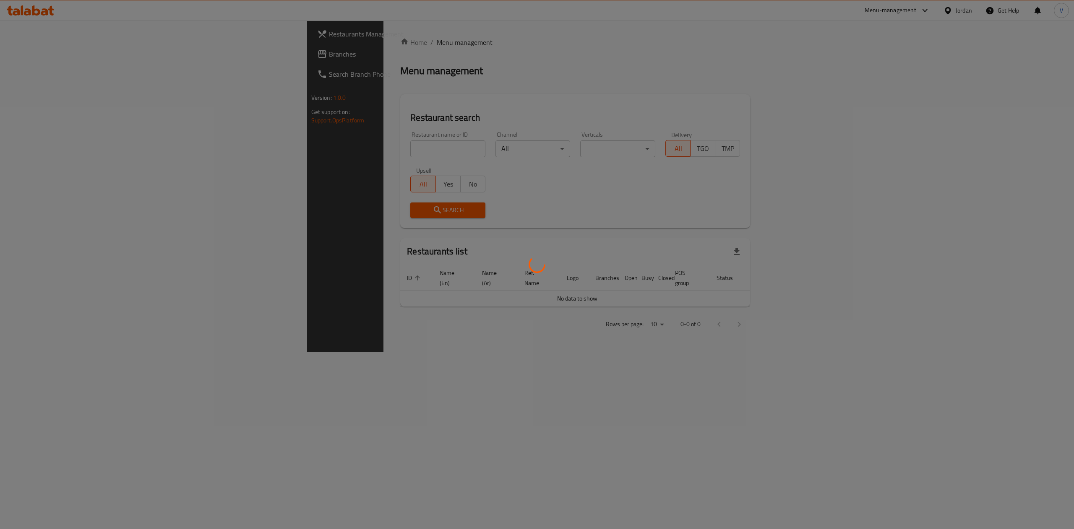
click at [269, 151] on div at bounding box center [537, 264] width 1074 height 529
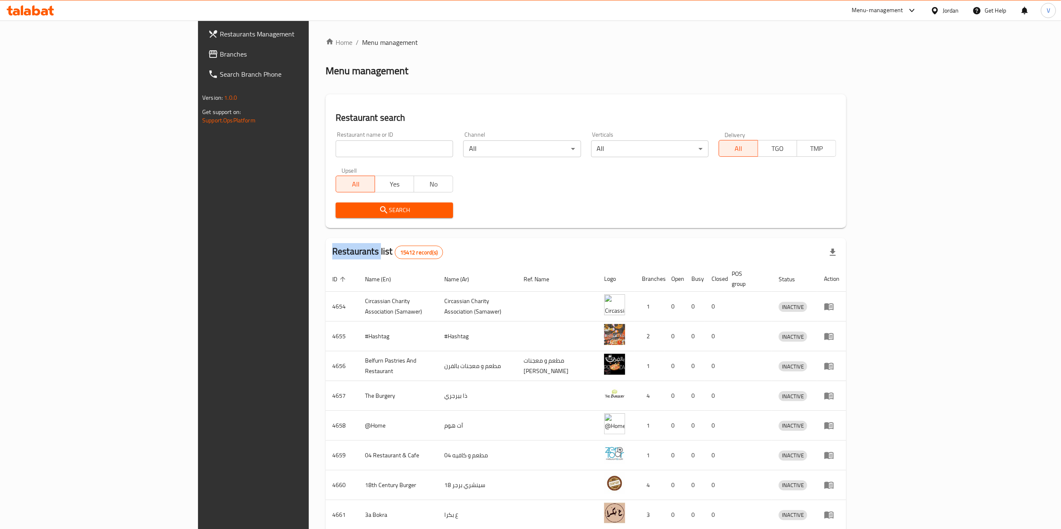
click at [326, 151] on div "Home / Menu management Menu management Restaurant search Restaurant name or ID …" at bounding box center [586, 327] width 521 height 581
click at [336, 151] on input "search" at bounding box center [394, 149] width 117 height 17
paste input "777022"
type input "777022"
click button "Search" at bounding box center [394, 211] width 117 height 16
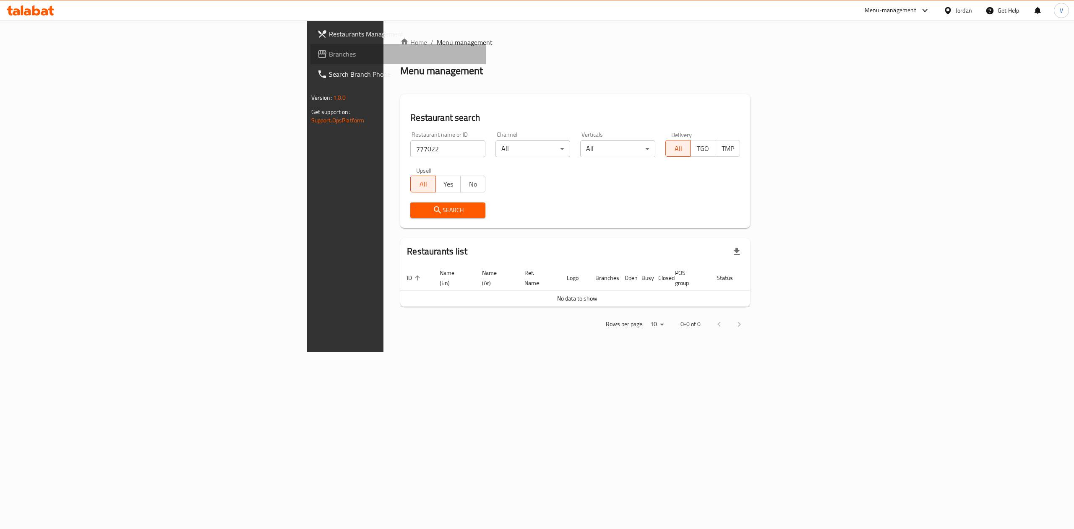
click at [310, 62] on link "Branches" at bounding box center [398, 54] width 176 height 20
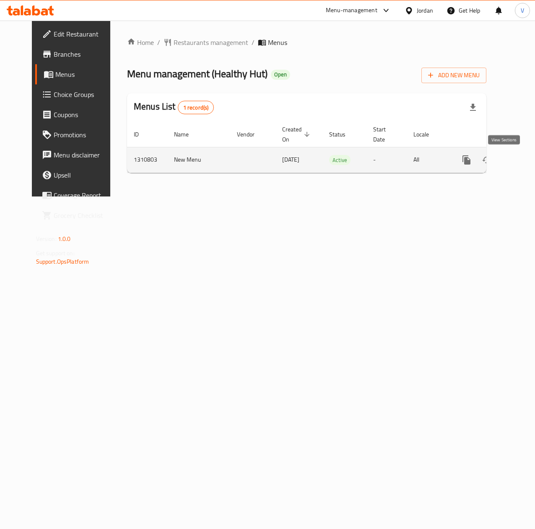
click at [522, 164] on icon "enhanced table" at bounding box center [527, 160] width 10 height 10
